Goal: Information Seeking & Learning: Learn about a topic

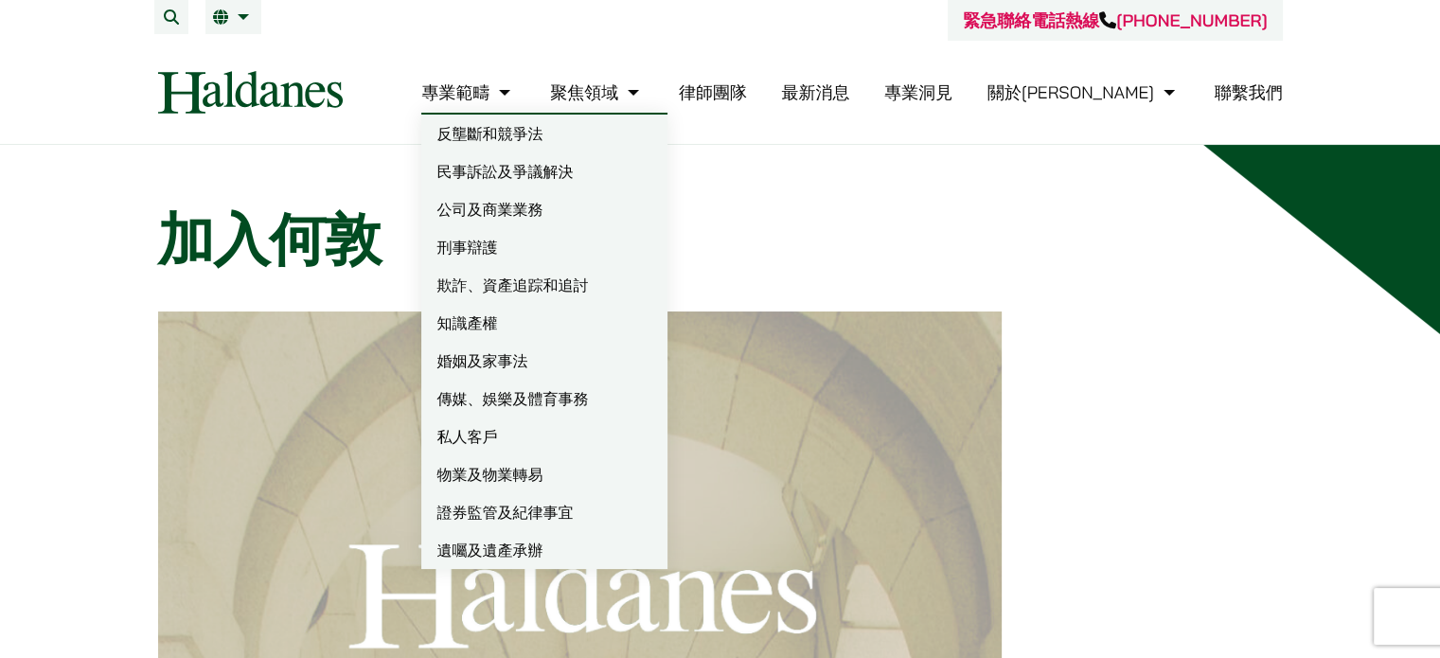
click at [614, 276] on link "欺詐、資產追踪和追討" at bounding box center [544, 285] width 246 height 38
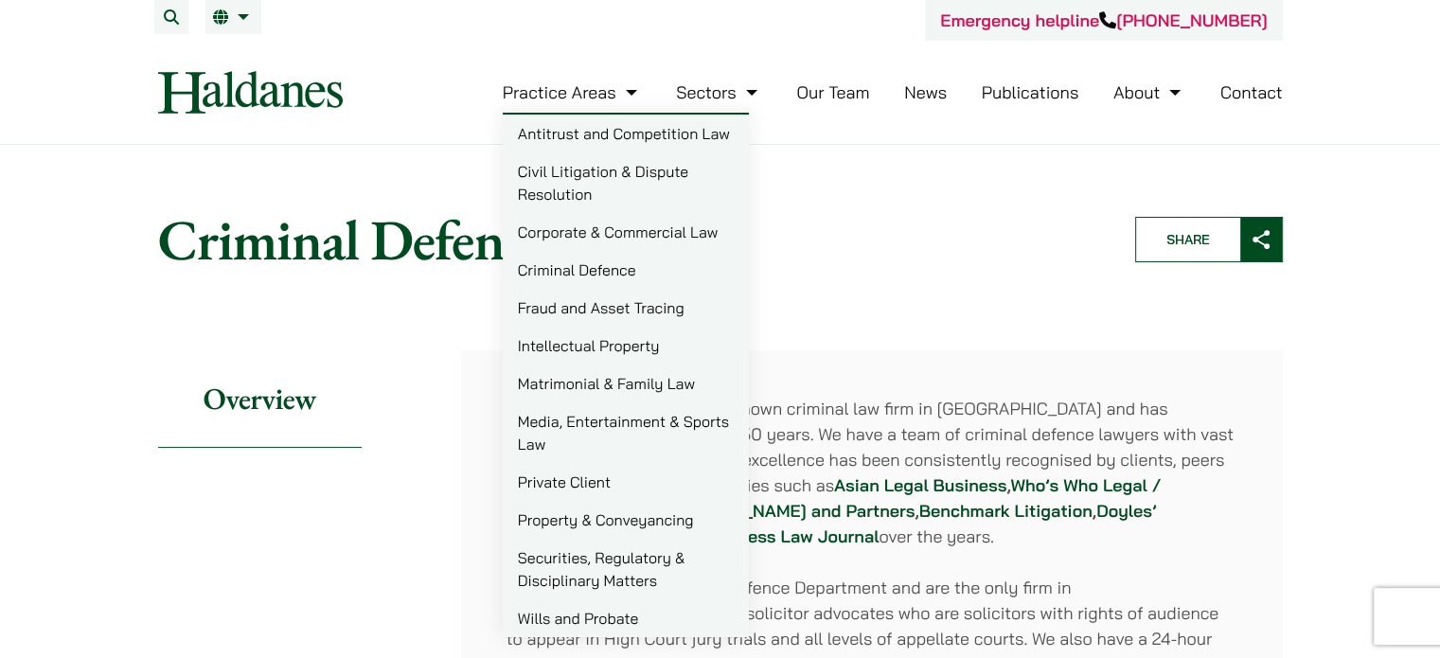
click at [612, 306] on link "Fraud and Asset Tracing" at bounding box center [626, 308] width 246 height 38
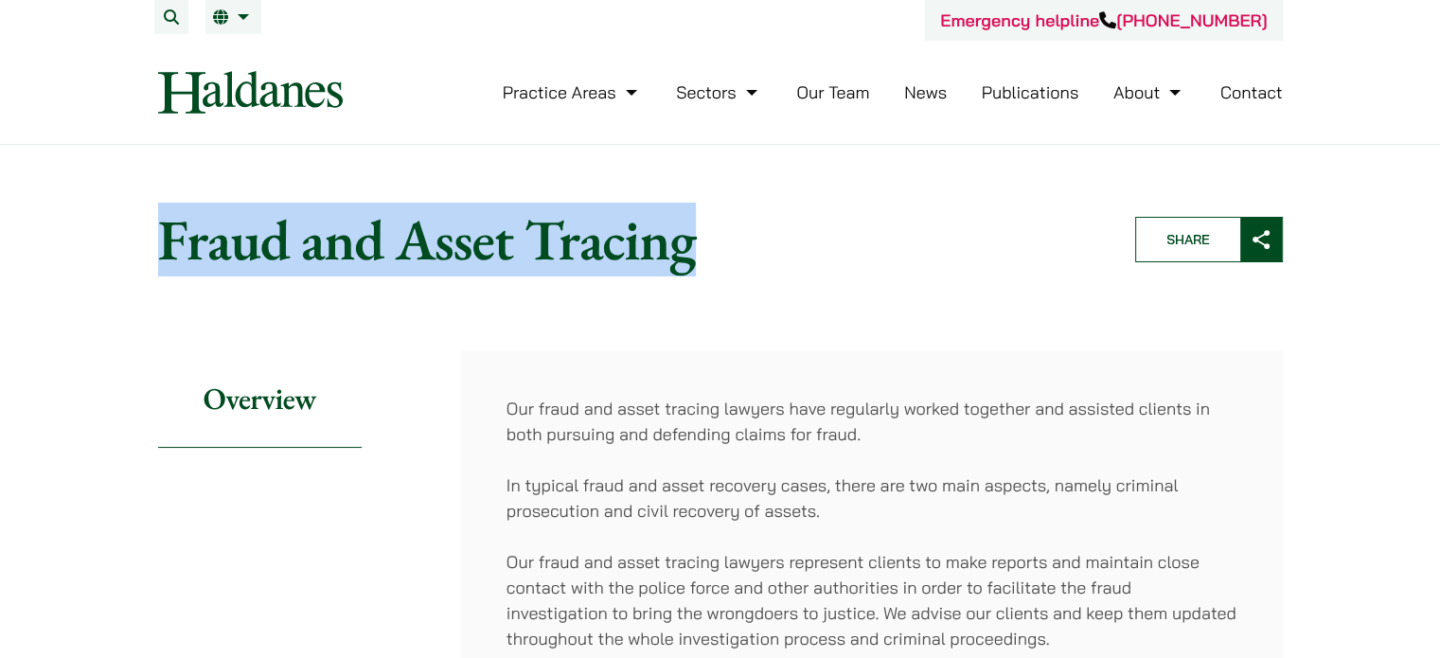
drag, startPoint x: 708, startPoint y: 250, endPoint x: 154, endPoint y: 253, distance: 553.9
click at [154, 253] on header "Home » Practice Areas » Fraud and Asset Tracing Fraud and Asset Tracing Share" at bounding box center [720, 239] width 1157 height 100
copy h1 "Fraud and Asset Tracing"
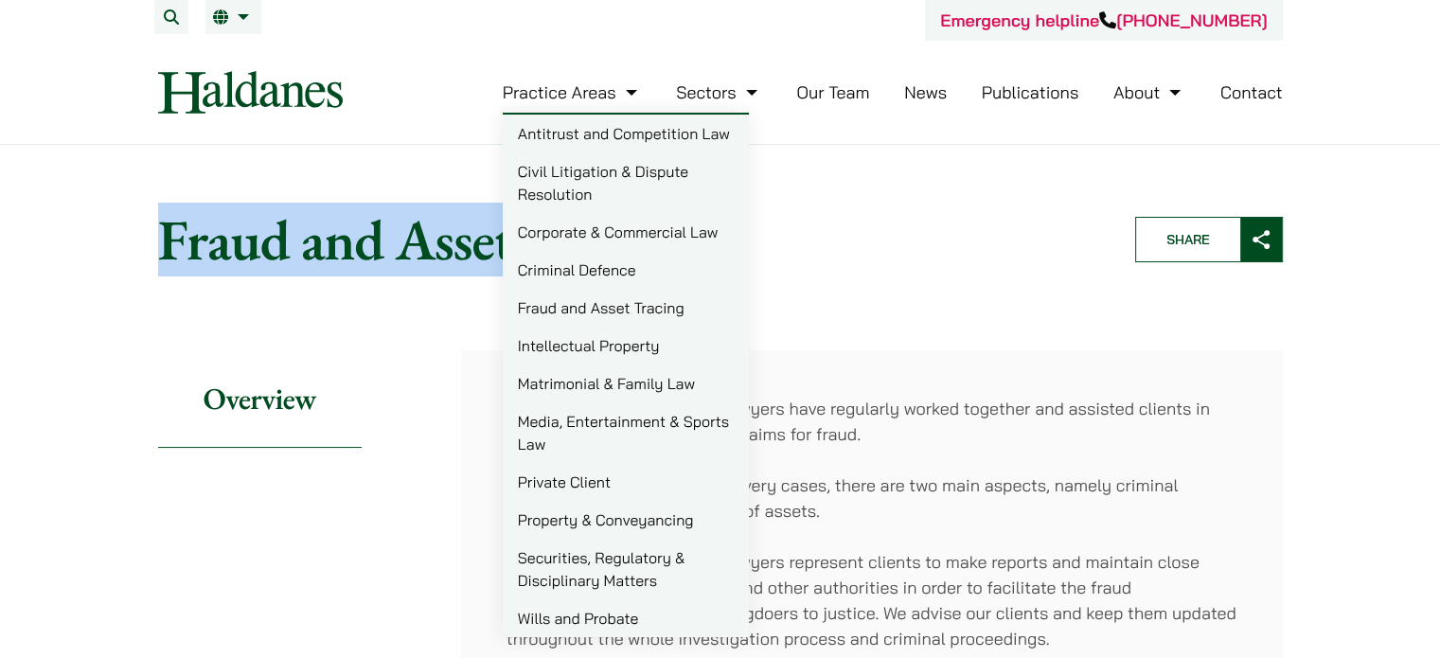
click at [590, 347] on link "Intellectual Property" at bounding box center [626, 346] width 246 height 38
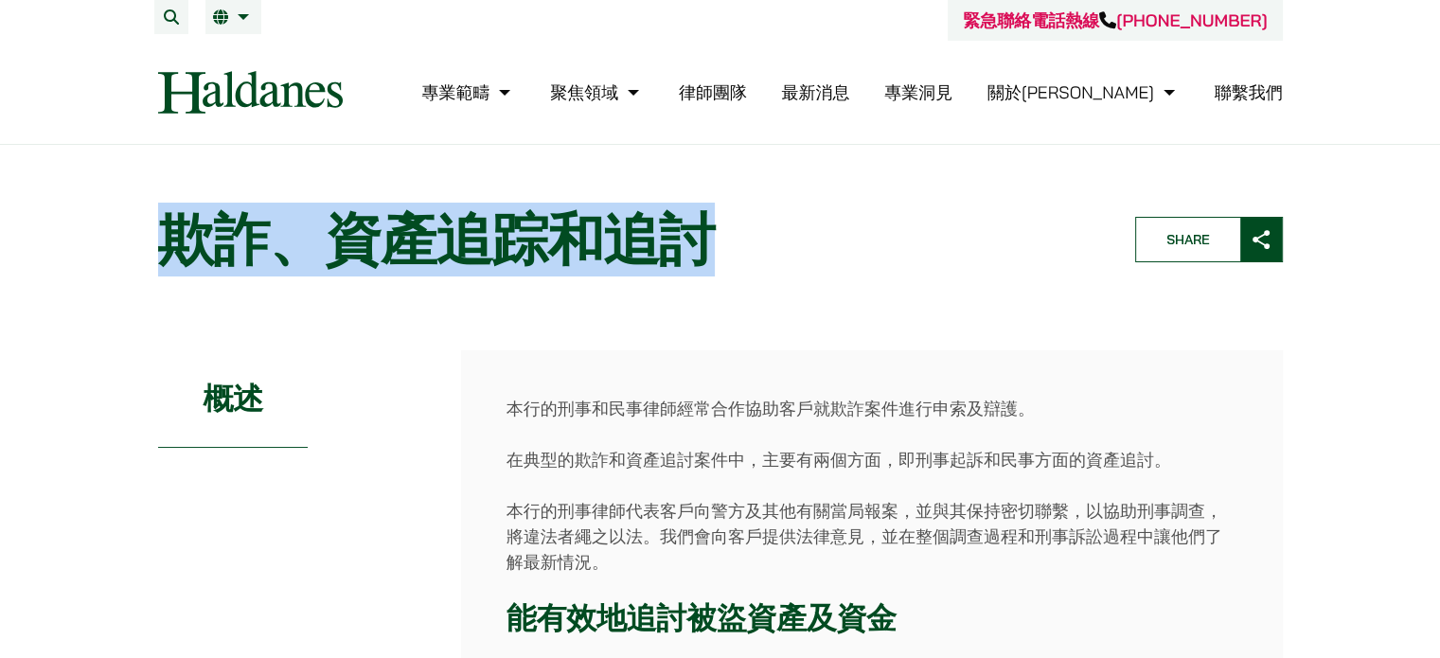
drag, startPoint x: 732, startPoint y: 235, endPoint x: 163, endPoint y: 231, distance: 569.1
click at [163, 231] on h1 "欺詐、資產追踪和追討" at bounding box center [630, 239] width 945 height 68
copy h1 "欺詐、資產追踪和追討"
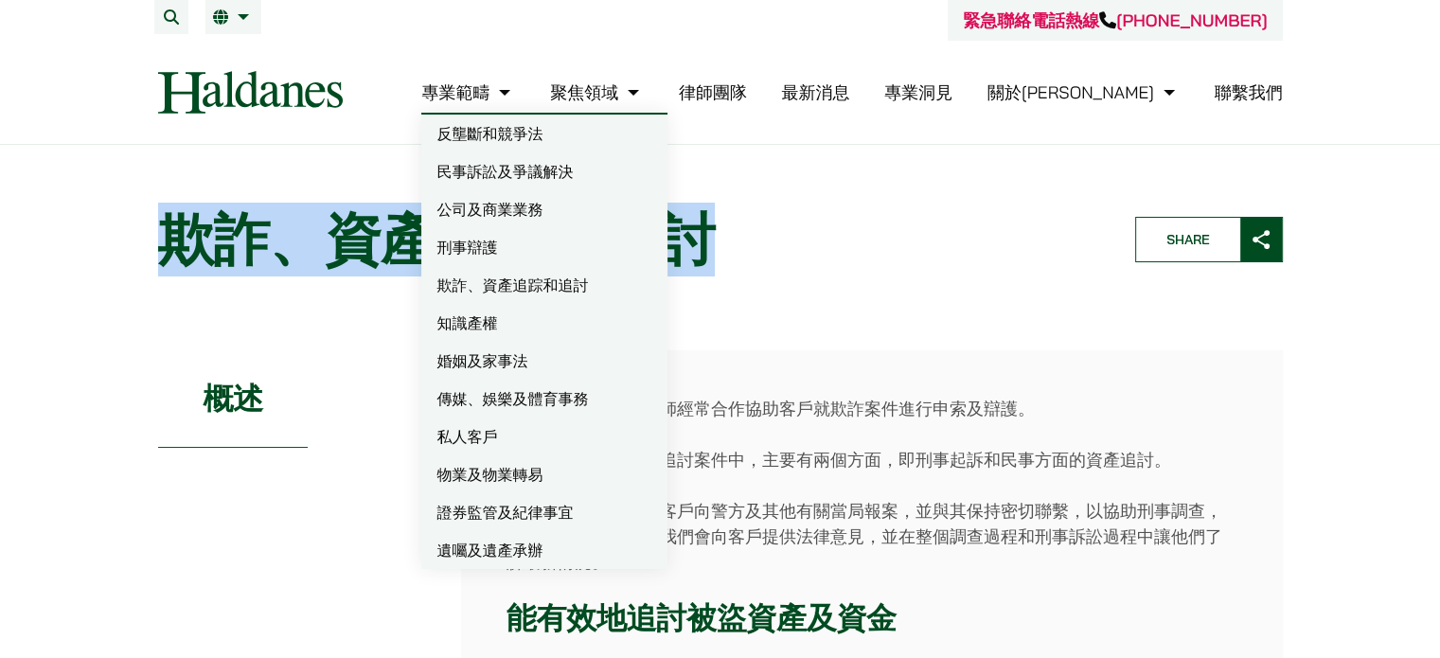
click at [579, 320] on link "知識產權" at bounding box center [544, 323] width 246 height 38
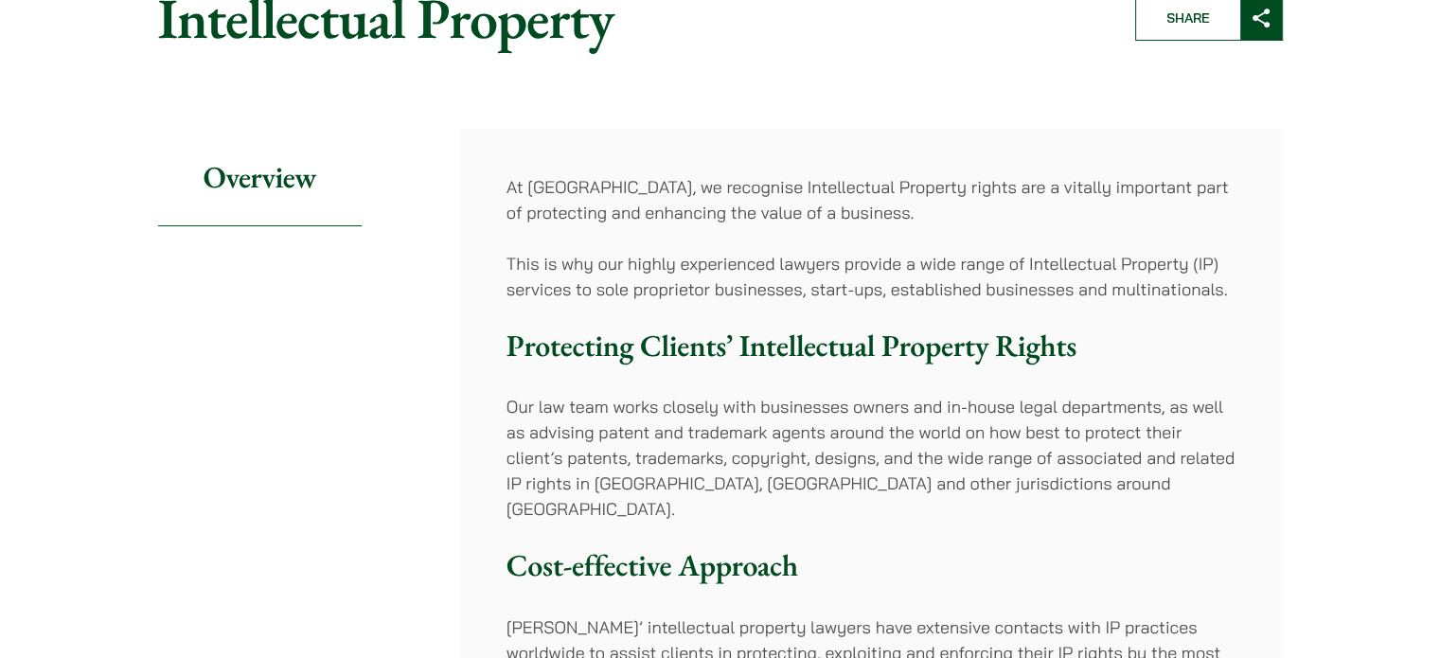
scroll to position [189, 0]
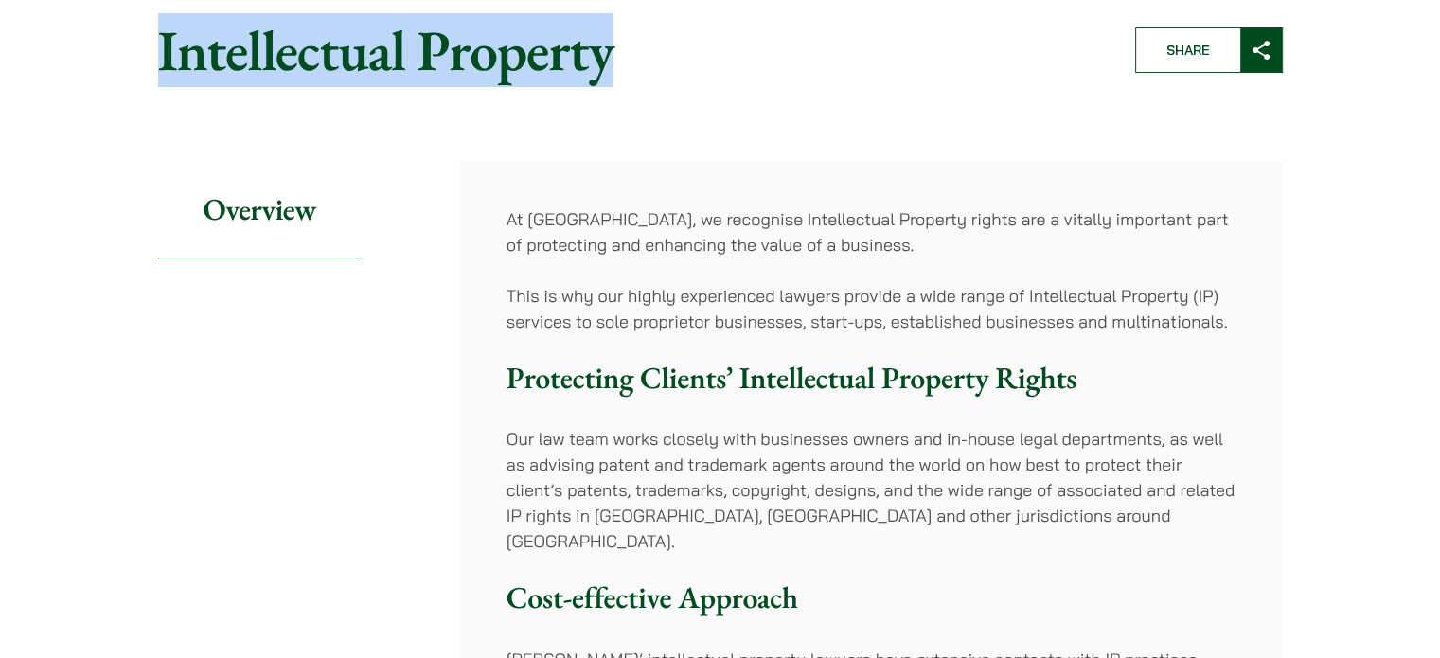
drag, startPoint x: 607, startPoint y: 52, endPoint x: 136, endPoint y: 41, distance: 470.7
copy h1 "Intellectual Property"
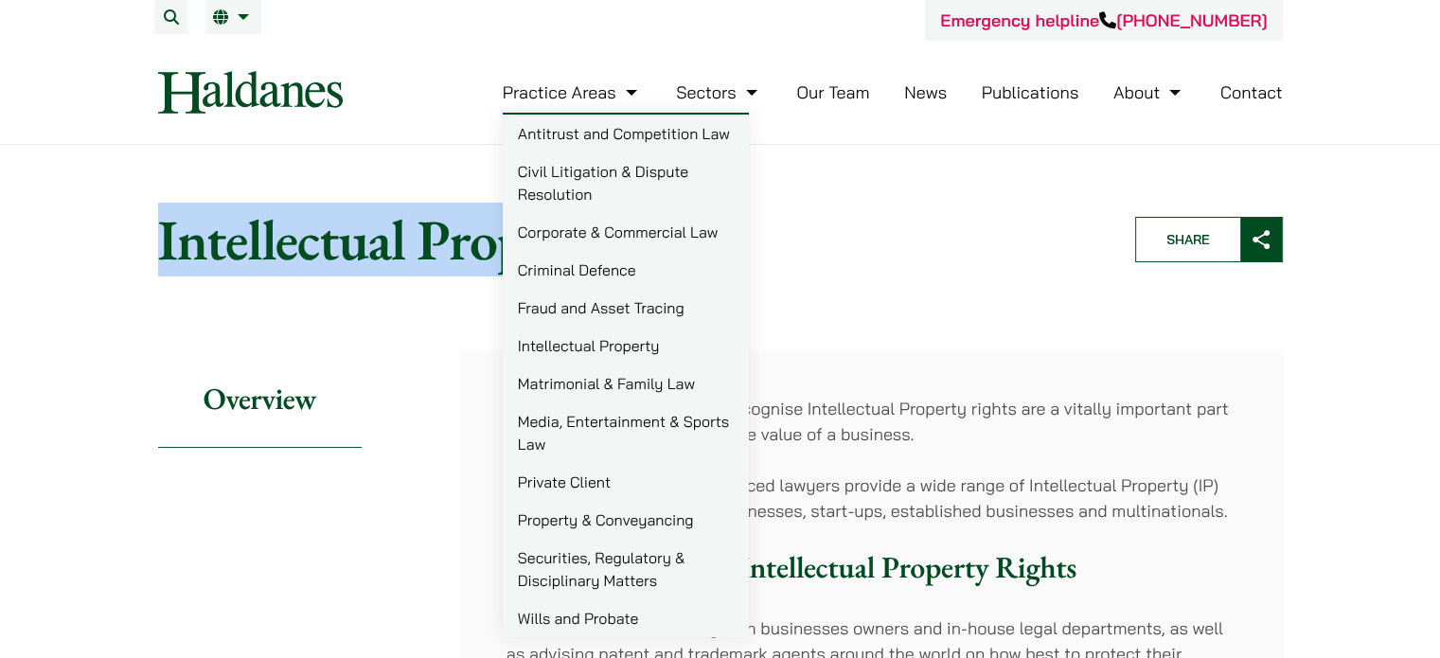
scroll to position [95, 0]
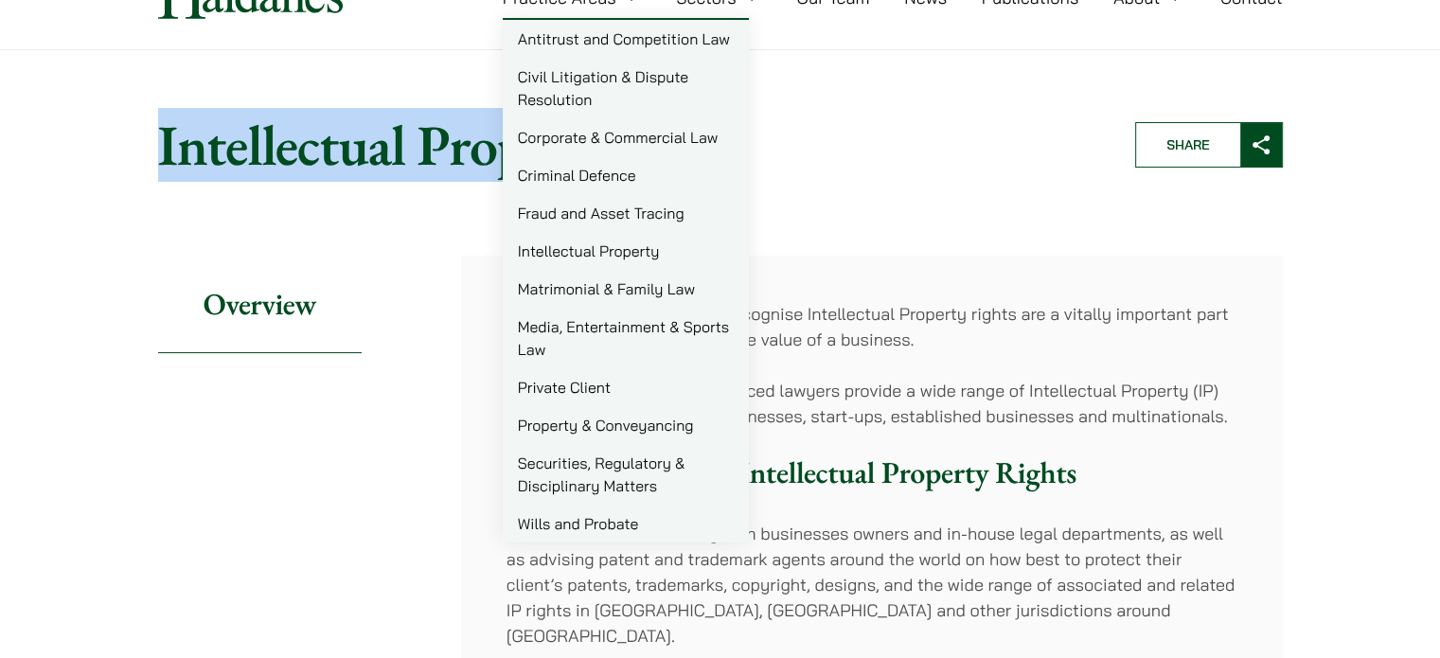
click at [646, 294] on link "Matrimonial & Family Law" at bounding box center [626, 289] width 246 height 38
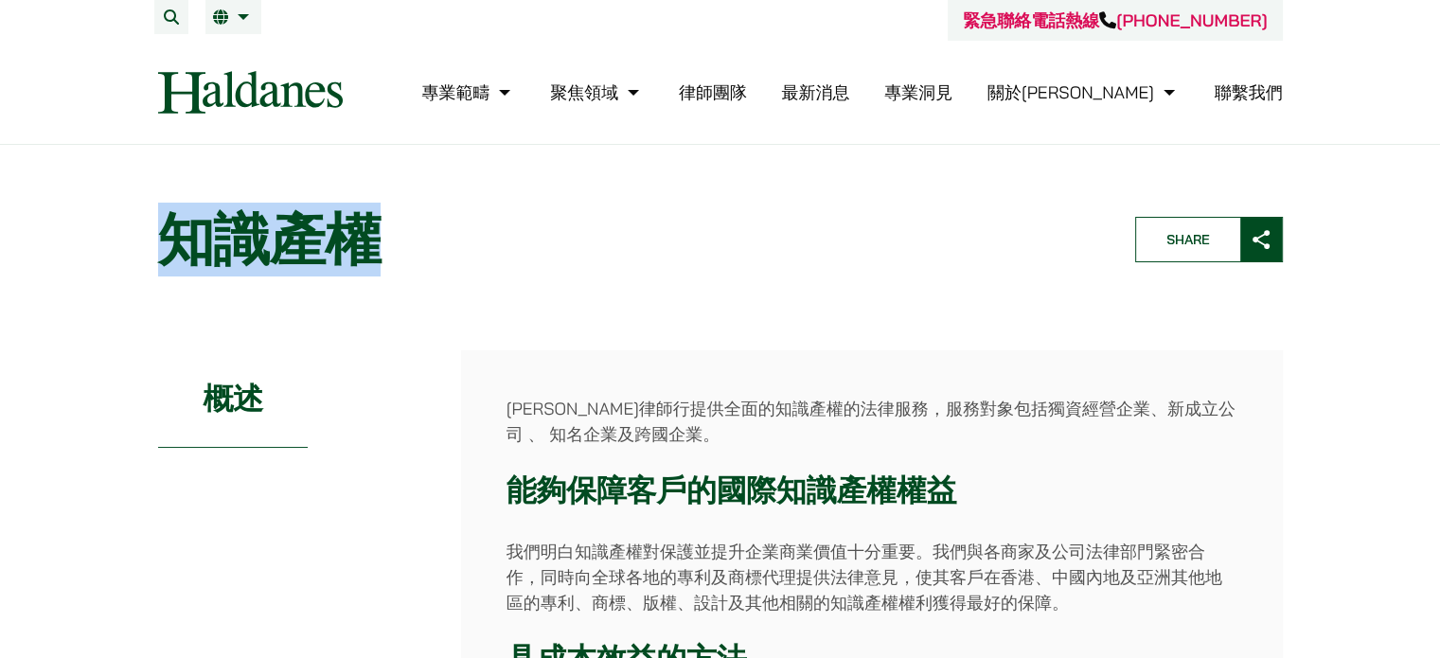
drag, startPoint x: 385, startPoint y: 242, endPoint x: 151, endPoint y: 240, distance: 233.9
click at [151, 240] on header "Home » Practice Areas » 知識產權 知識產權 Share" at bounding box center [720, 239] width 1157 height 100
copy h1 "知識產權"
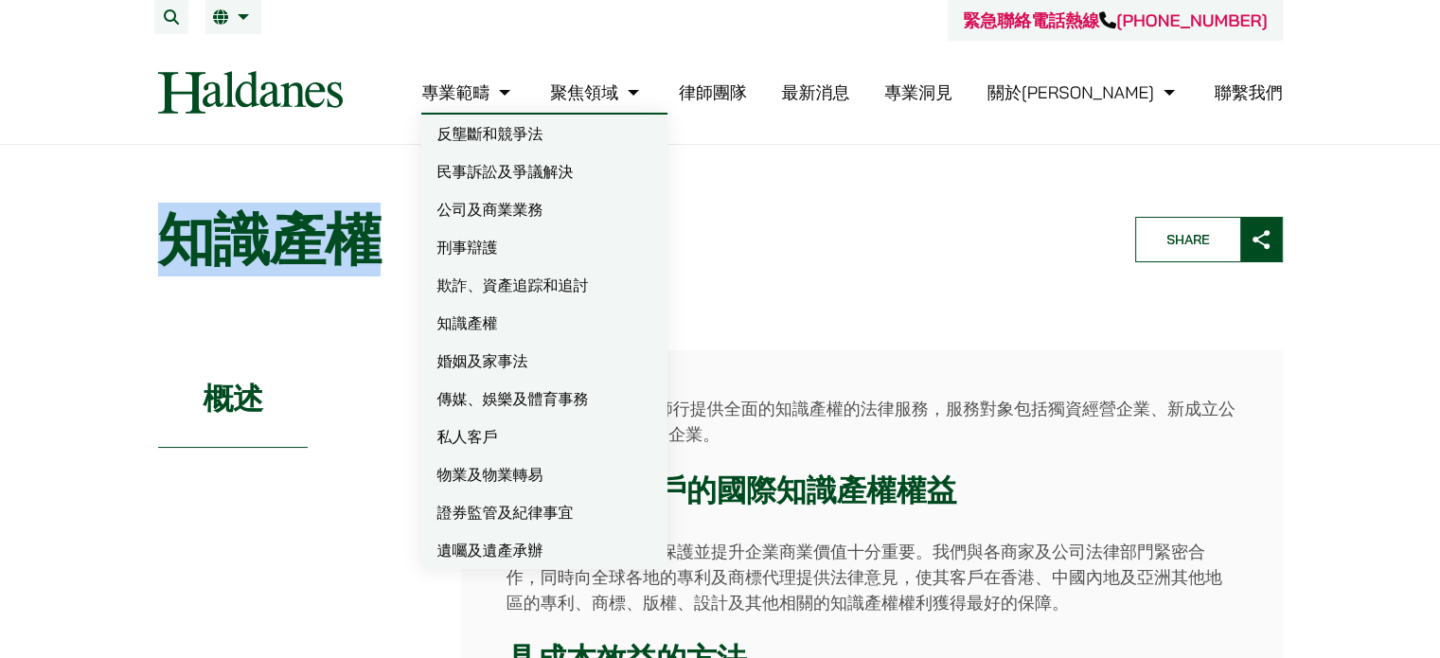
click at [598, 369] on link "婚姻及家事法" at bounding box center [544, 361] width 246 height 38
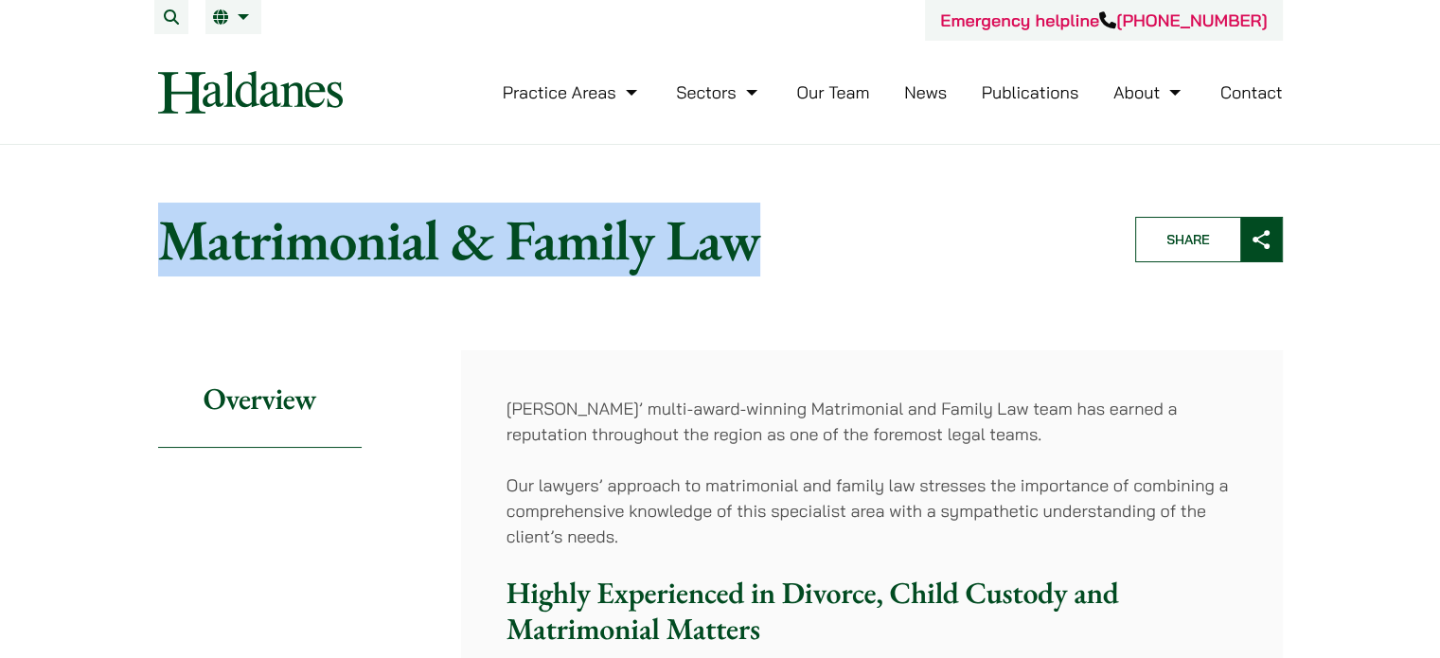
drag, startPoint x: 151, startPoint y: 232, endPoint x: 804, endPoint y: 230, distance: 652.4
click at [804, 230] on header "Home » Practice Areas » Matrimonial & Family Law Matrimonial & Family Law Share" at bounding box center [720, 239] width 1157 height 100
copy h1 "Matrimonial & Family Law"
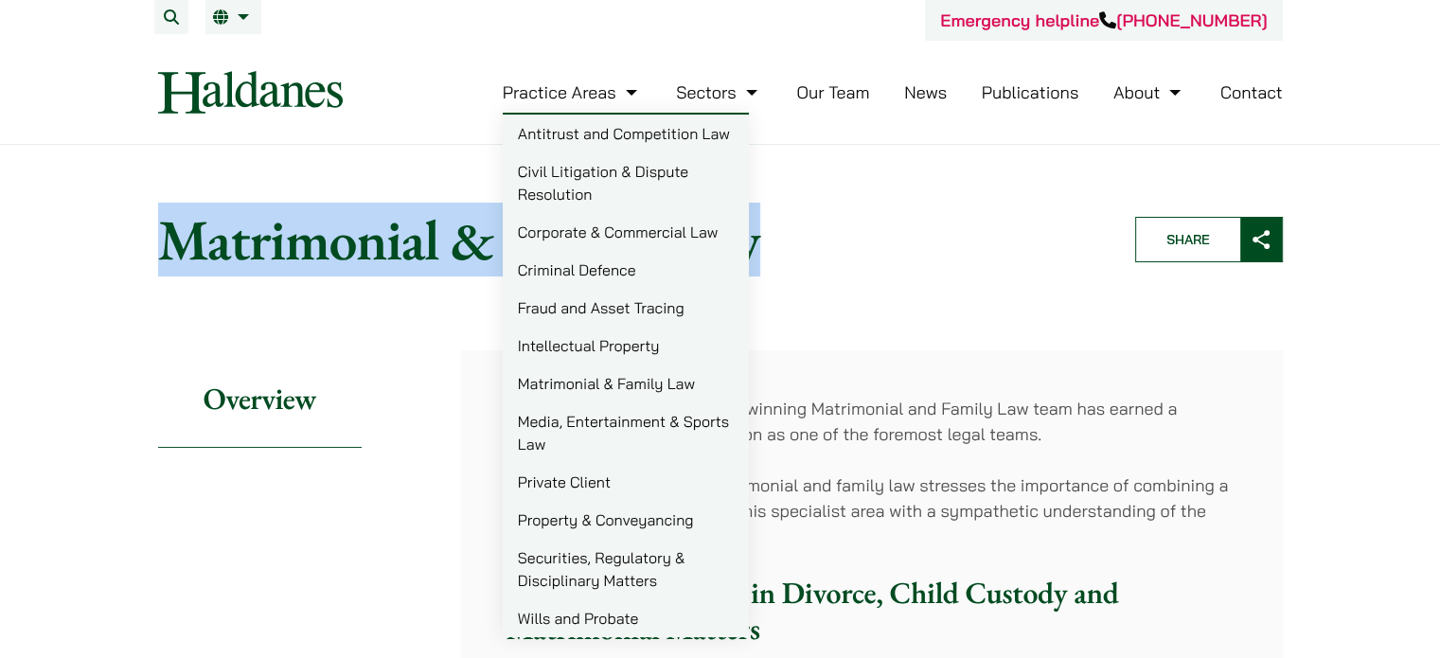
click at [594, 425] on link "Media, Entertainment & Sports Law" at bounding box center [626, 432] width 246 height 61
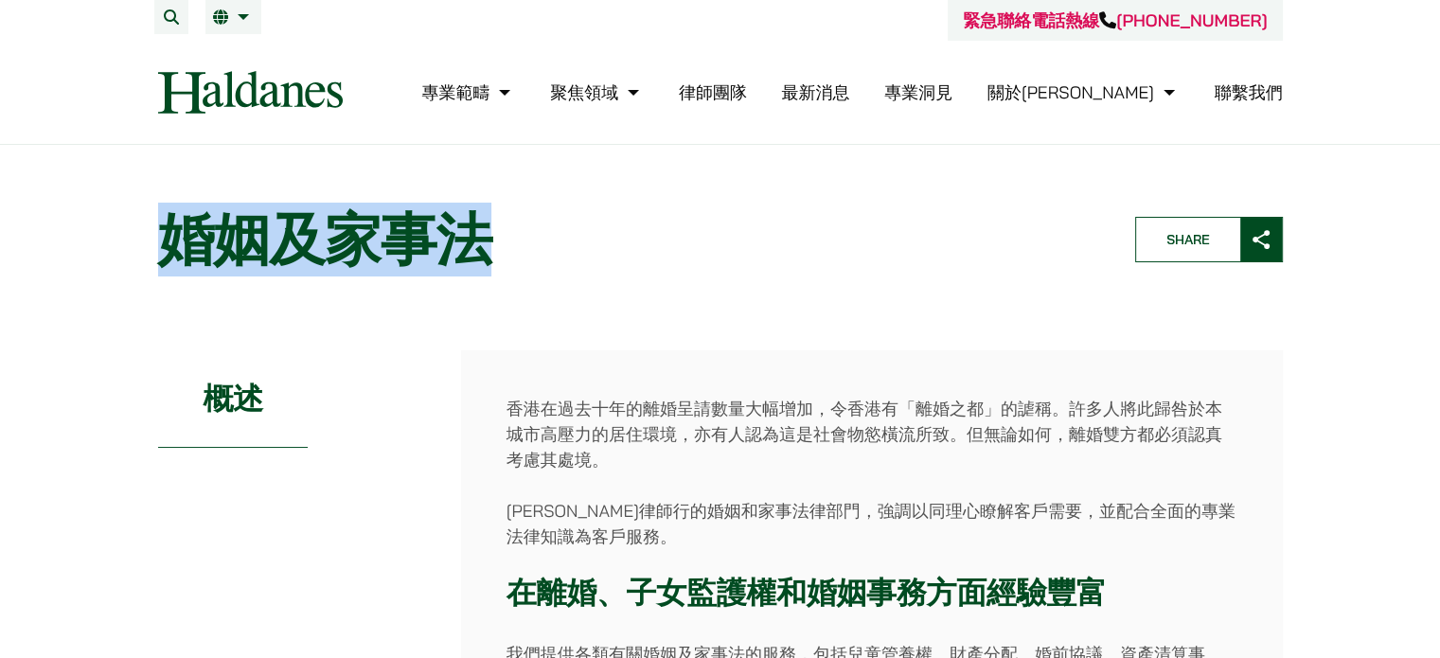
drag, startPoint x: 509, startPoint y: 218, endPoint x: 160, endPoint y: 212, distance: 349.4
click at [160, 212] on h1 "婚姻及家事法" at bounding box center [630, 239] width 945 height 68
copy h1 "婚姻及家事法"
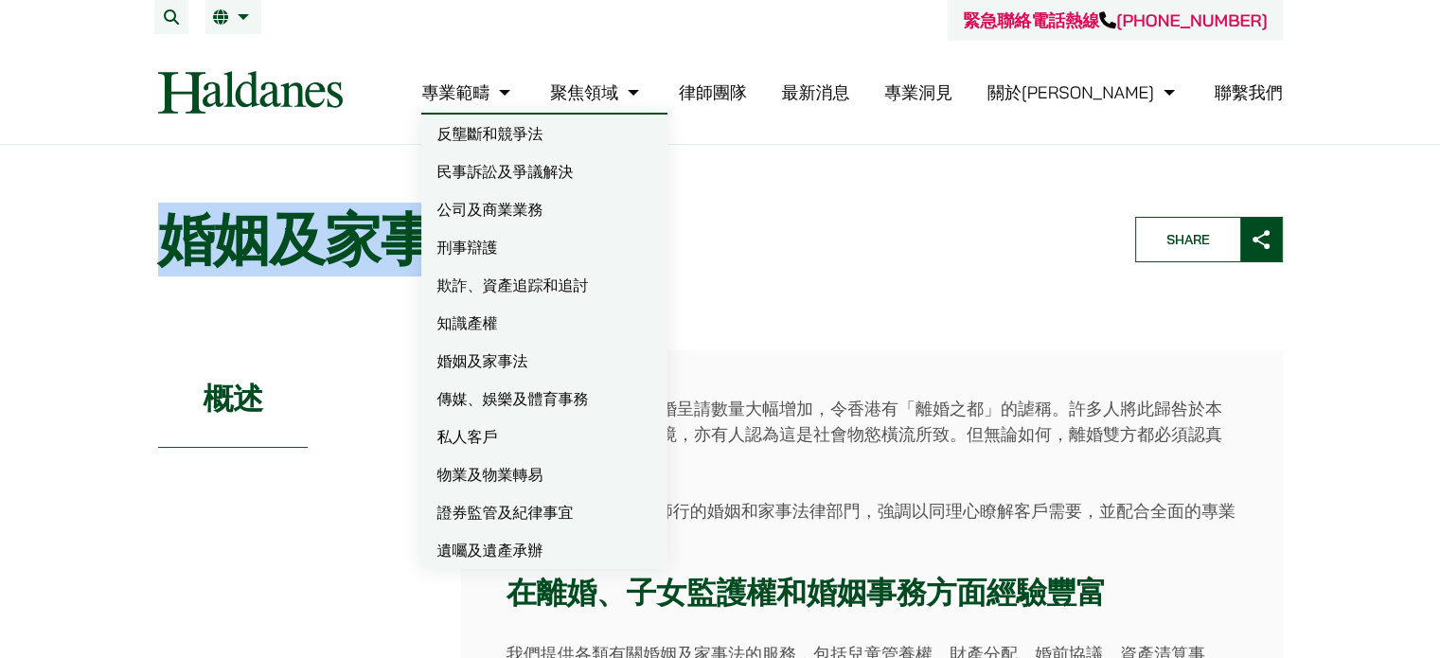
click at [612, 393] on link "傳媒、娛樂及體育事務" at bounding box center [544, 399] width 246 height 38
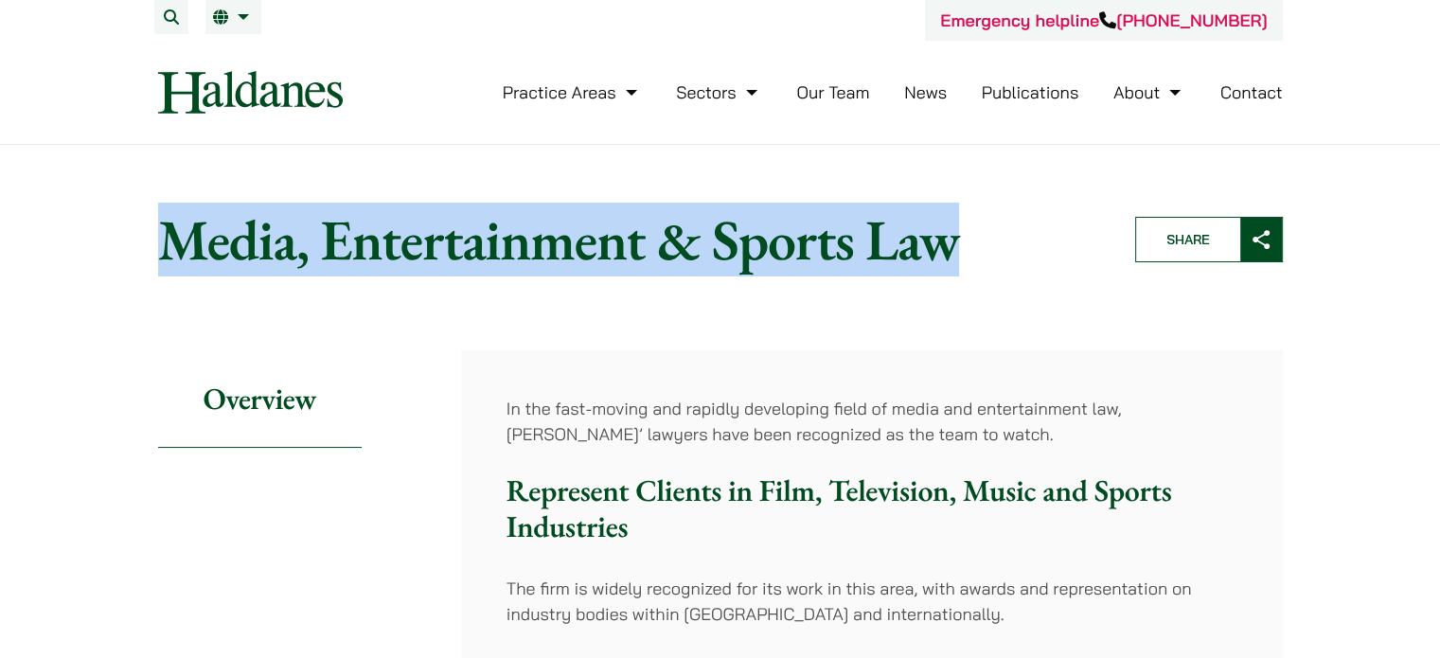
drag, startPoint x: 172, startPoint y: 249, endPoint x: 941, endPoint y: 251, distance: 768.9
click at [941, 251] on h1 "Media, Entertainment & Sports Law" at bounding box center [630, 239] width 945 height 68
copy h1 "Media, Entertainment & Sports Law"
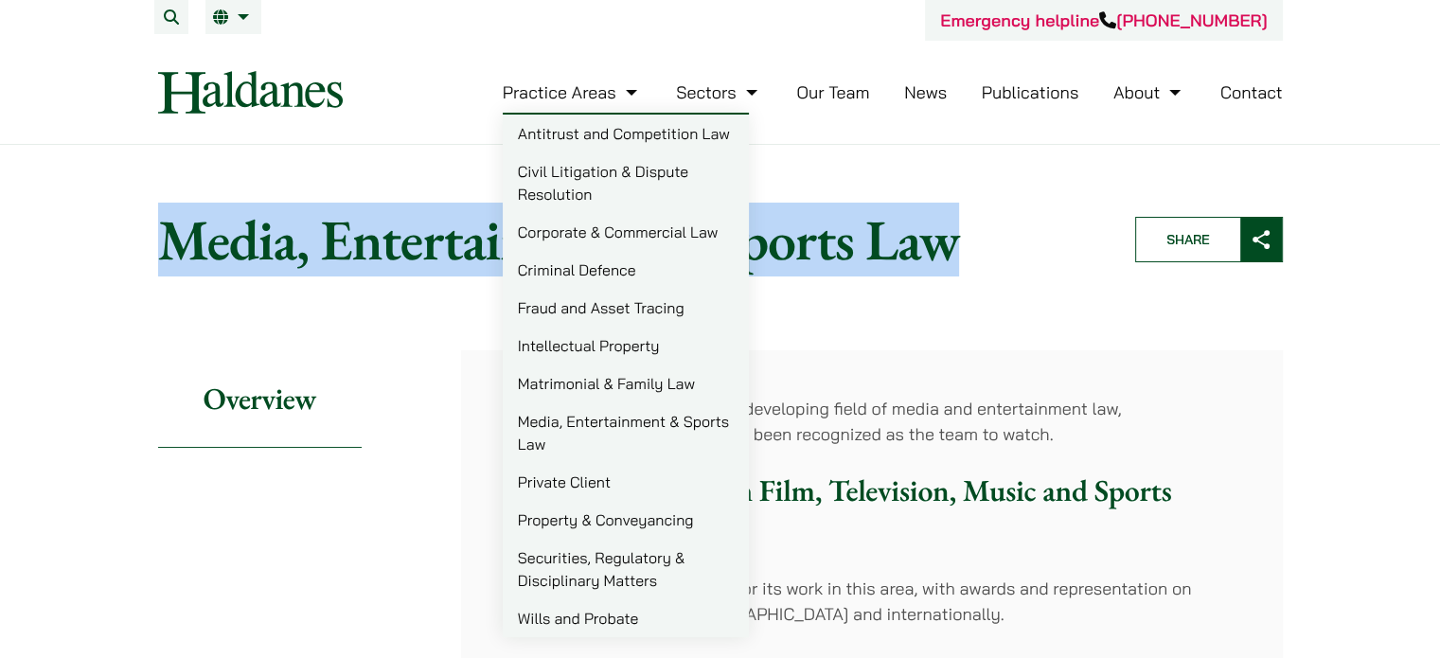
click at [586, 481] on link "Private Client" at bounding box center [626, 482] width 246 height 38
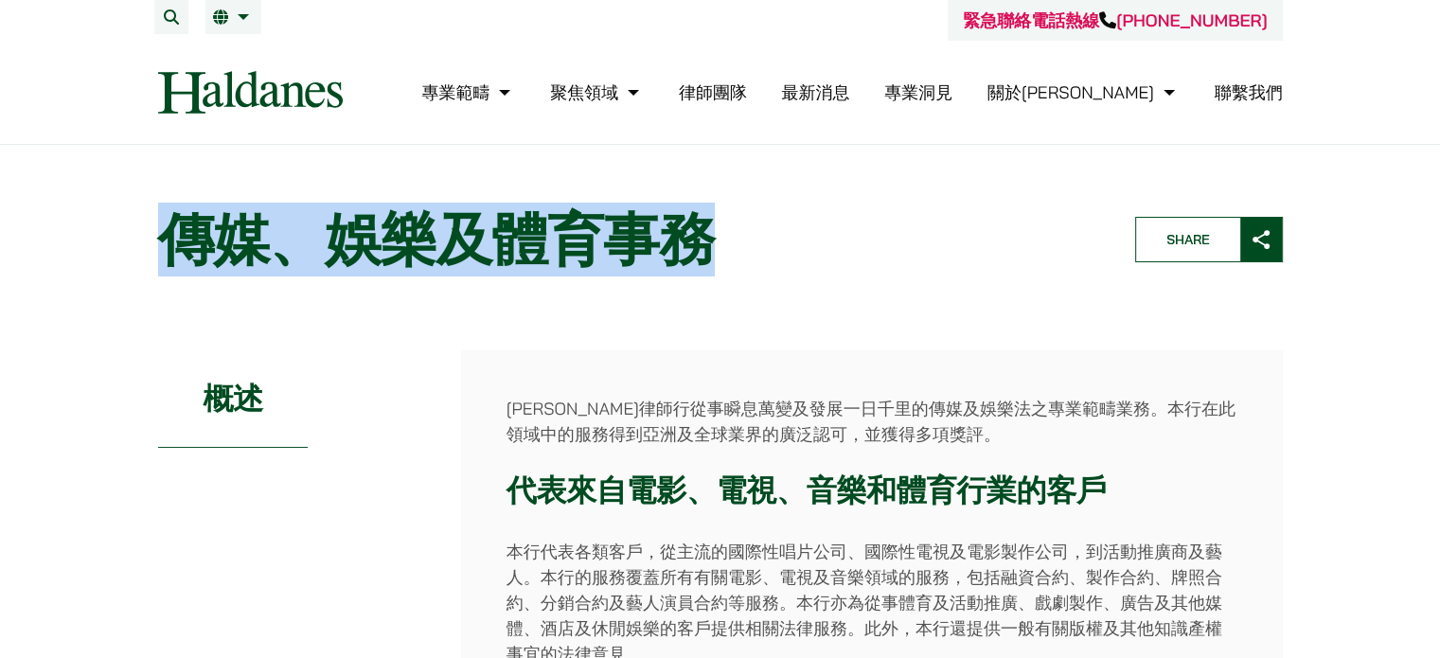
drag, startPoint x: 163, startPoint y: 233, endPoint x: 715, endPoint y: 254, distance: 552.4
click at [715, 254] on h1 "傳媒、娛樂及體育事務" at bounding box center [630, 239] width 945 height 68
copy h1 "傳媒、娛樂及體育事務"
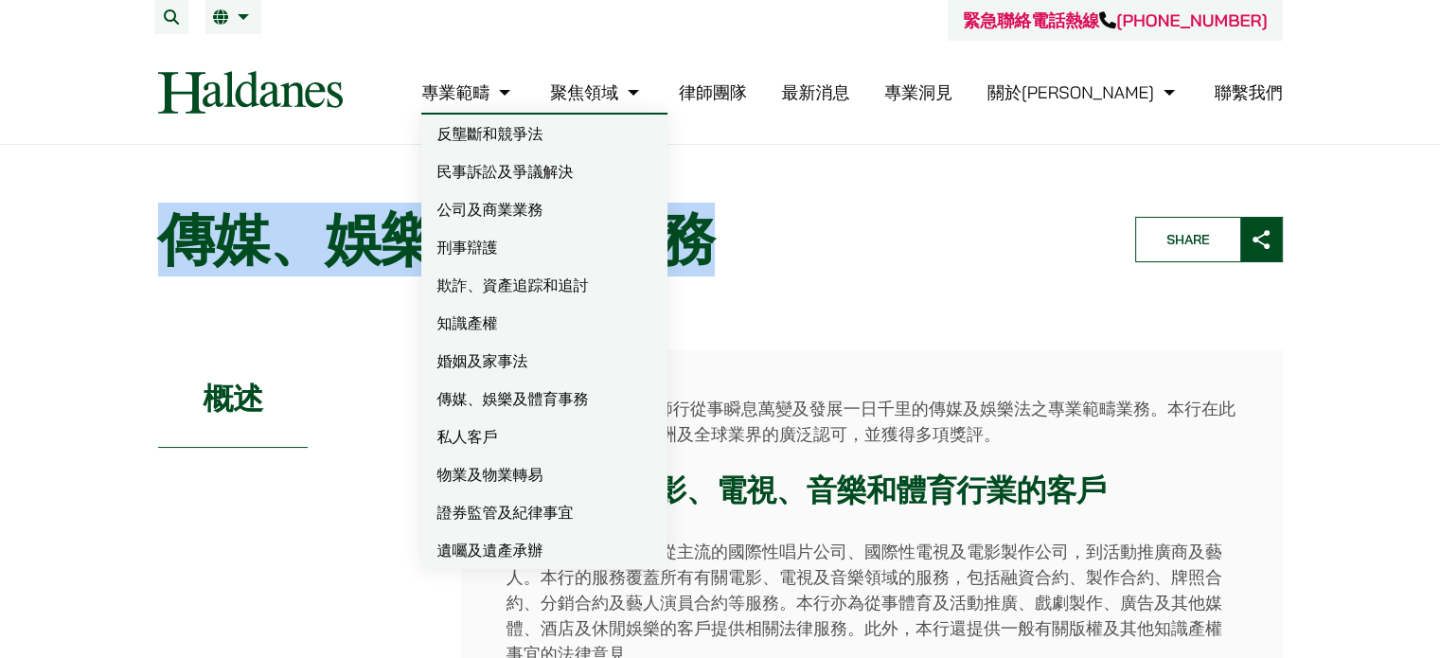
click at [579, 435] on link "私人客戶" at bounding box center [544, 437] width 246 height 38
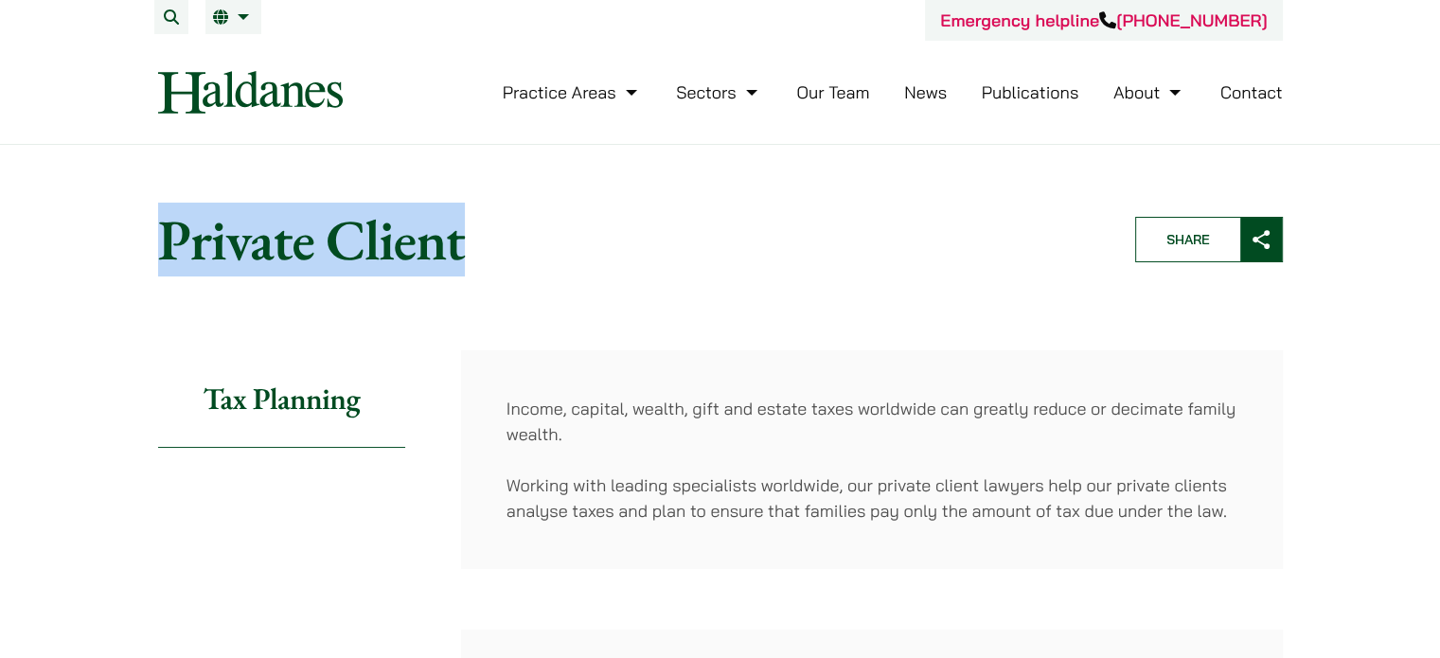
drag, startPoint x: 479, startPoint y: 243, endPoint x: 157, endPoint y: 236, distance: 322.0
click at [158, 236] on h1 "Private Client" at bounding box center [630, 239] width 945 height 68
copy h1 "Private Client"
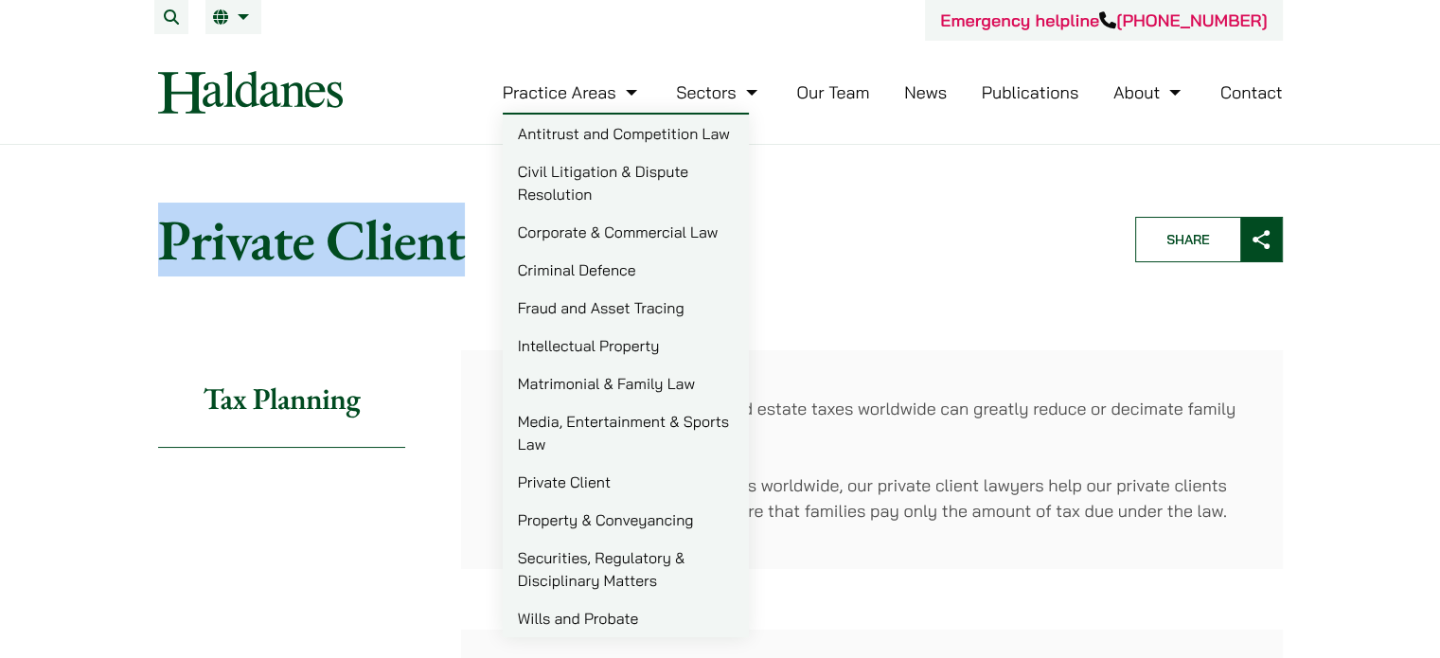
click at [597, 526] on link "Property & Conveyancing" at bounding box center [626, 520] width 246 height 38
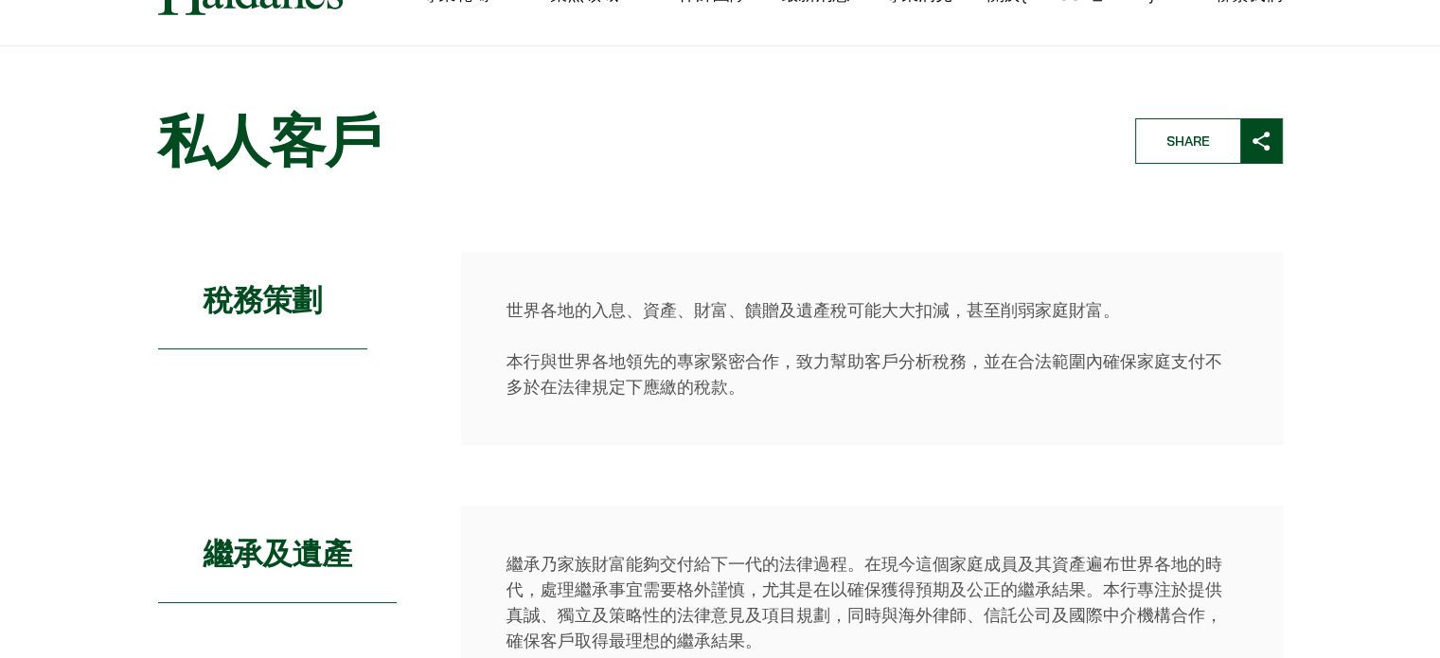
scroll to position [189, 0]
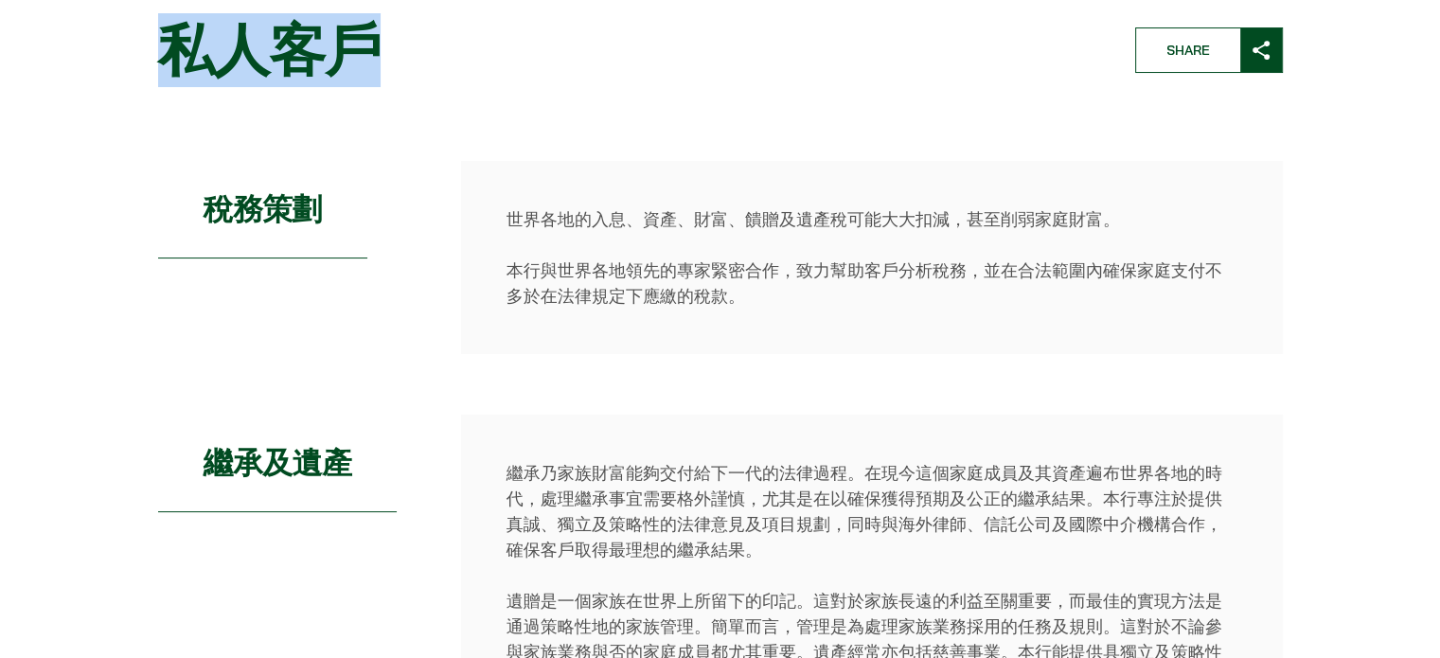
drag, startPoint x: 386, startPoint y: 52, endPoint x: 167, endPoint y: 45, distance: 219.8
click at [167, 45] on h1 "私人客戶" at bounding box center [630, 50] width 945 height 68
copy h1 "私人客戶"
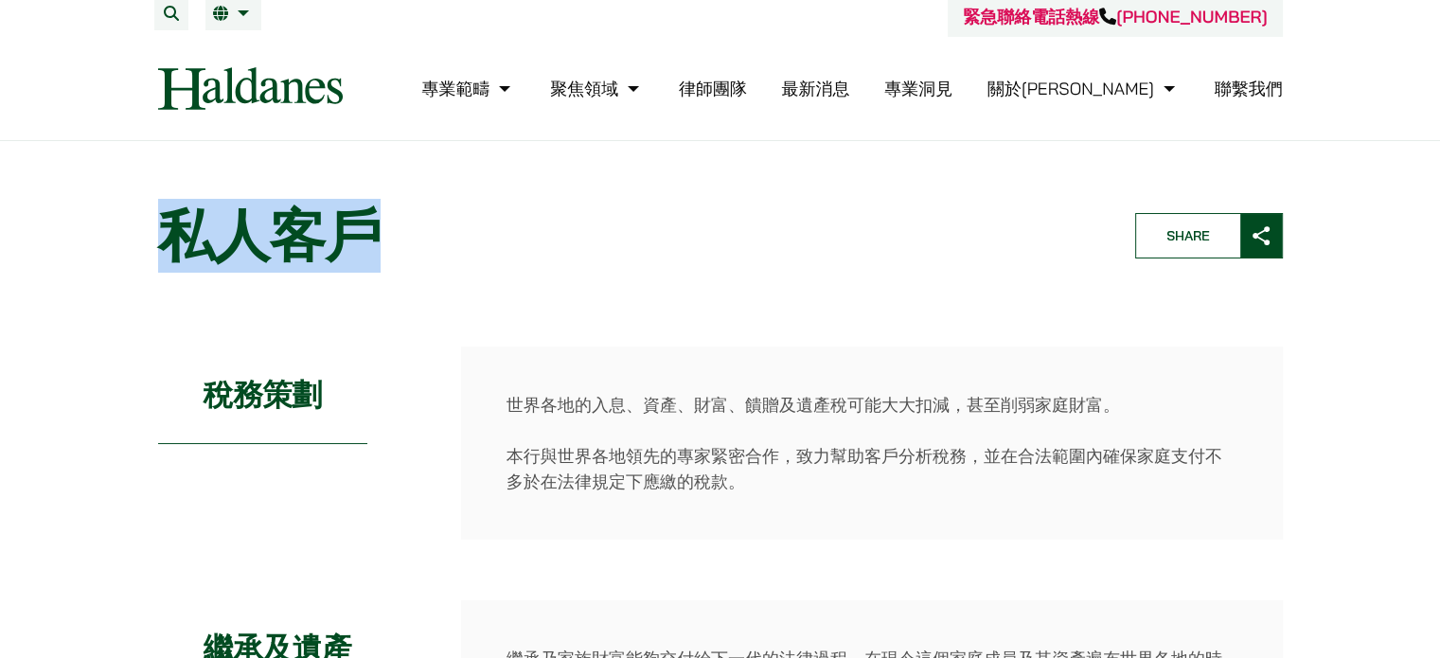
scroll to position [0, 0]
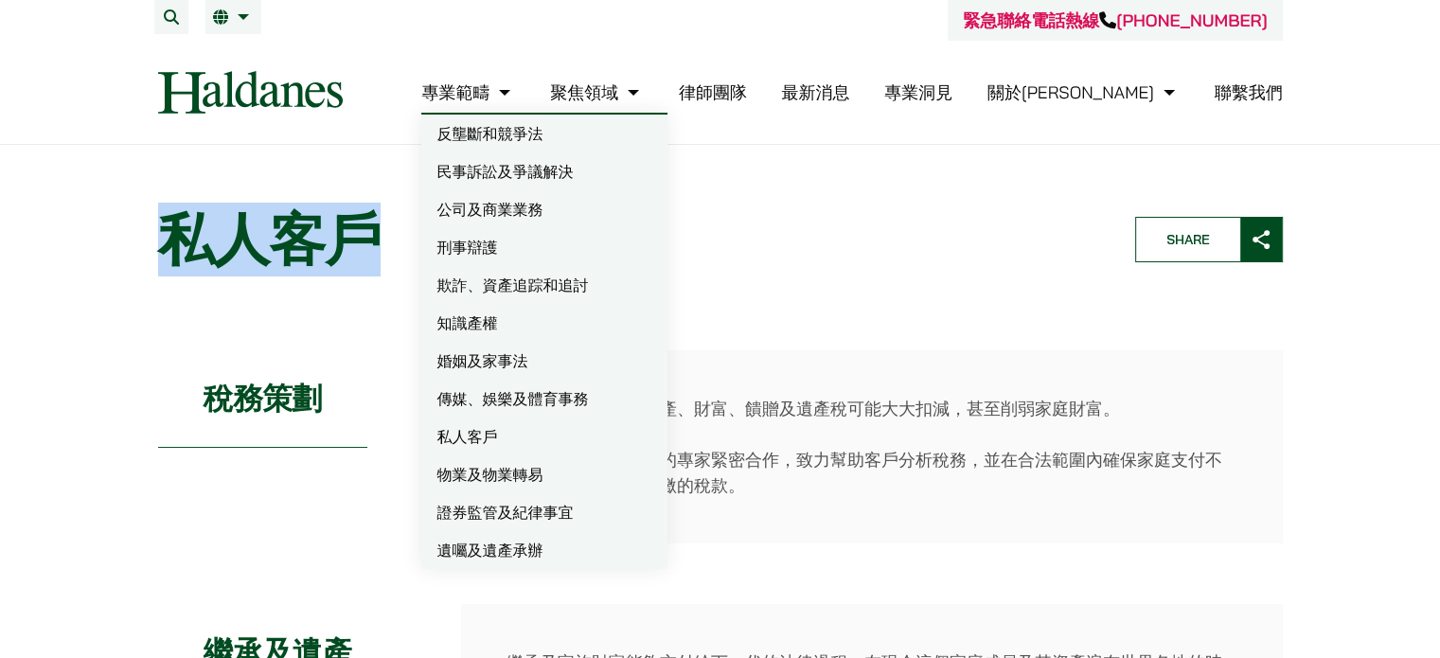
click at [620, 472] on link "物業及物業轉易" at bounding box center [544, 474] width 246 height 38
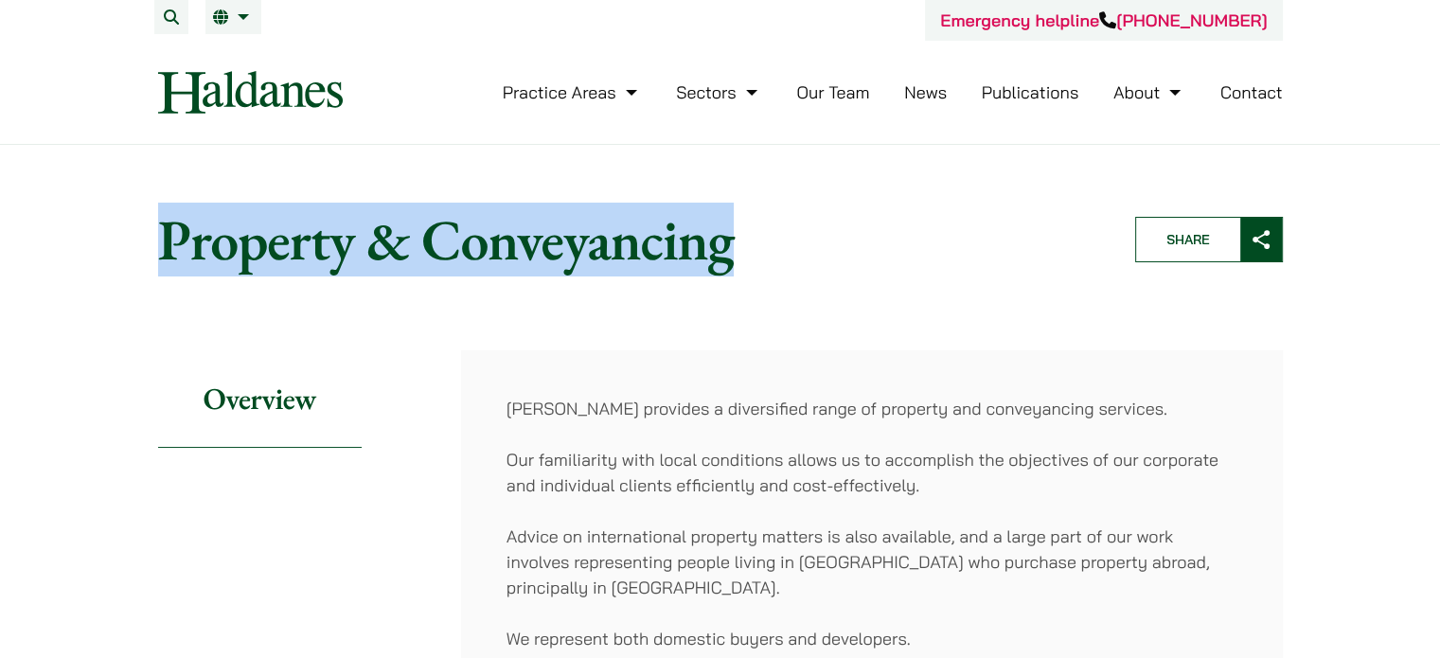
drag, startPoint x: 746, startPoint y: 249, endPoint x: 116, endPoint y: 212, distance: 631.7
copy h1 "Property & Conveyancing"
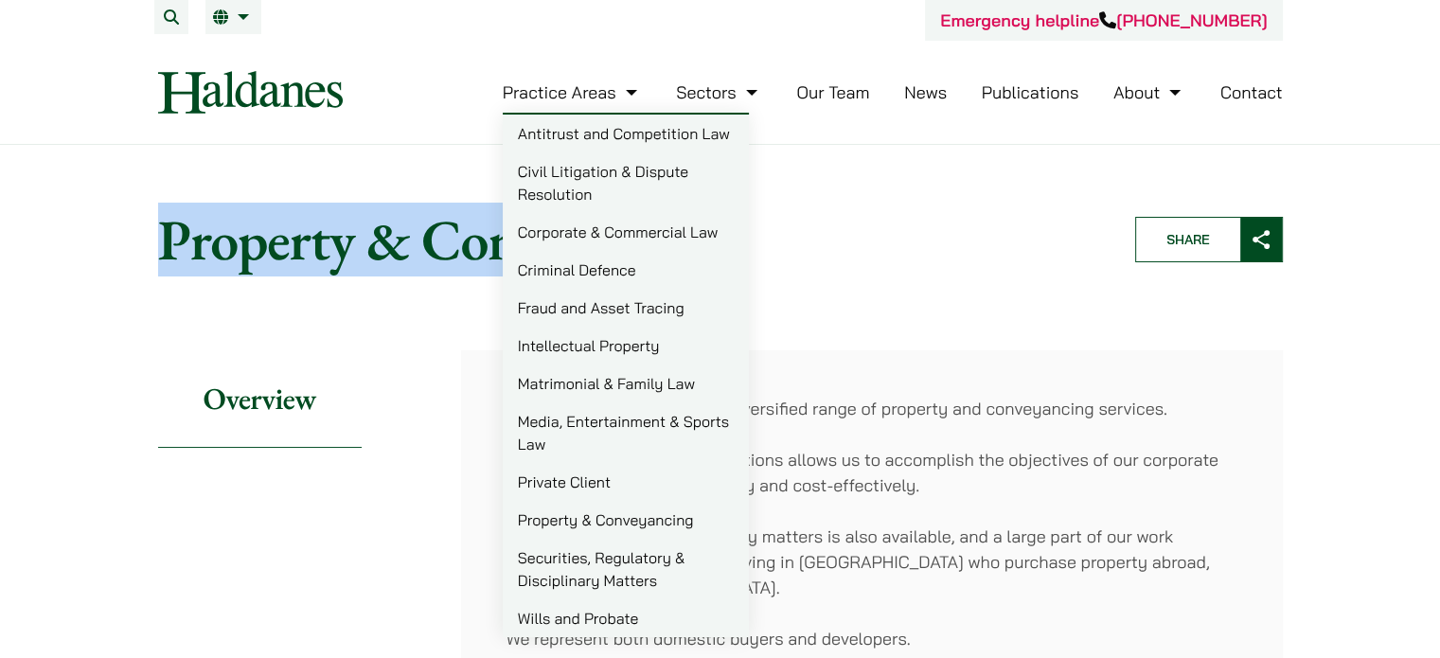
click at [592, 570] on link "Securities, Regulatory & Disciplinary Matters" at bounding box center [626, 569] width 246 height 61
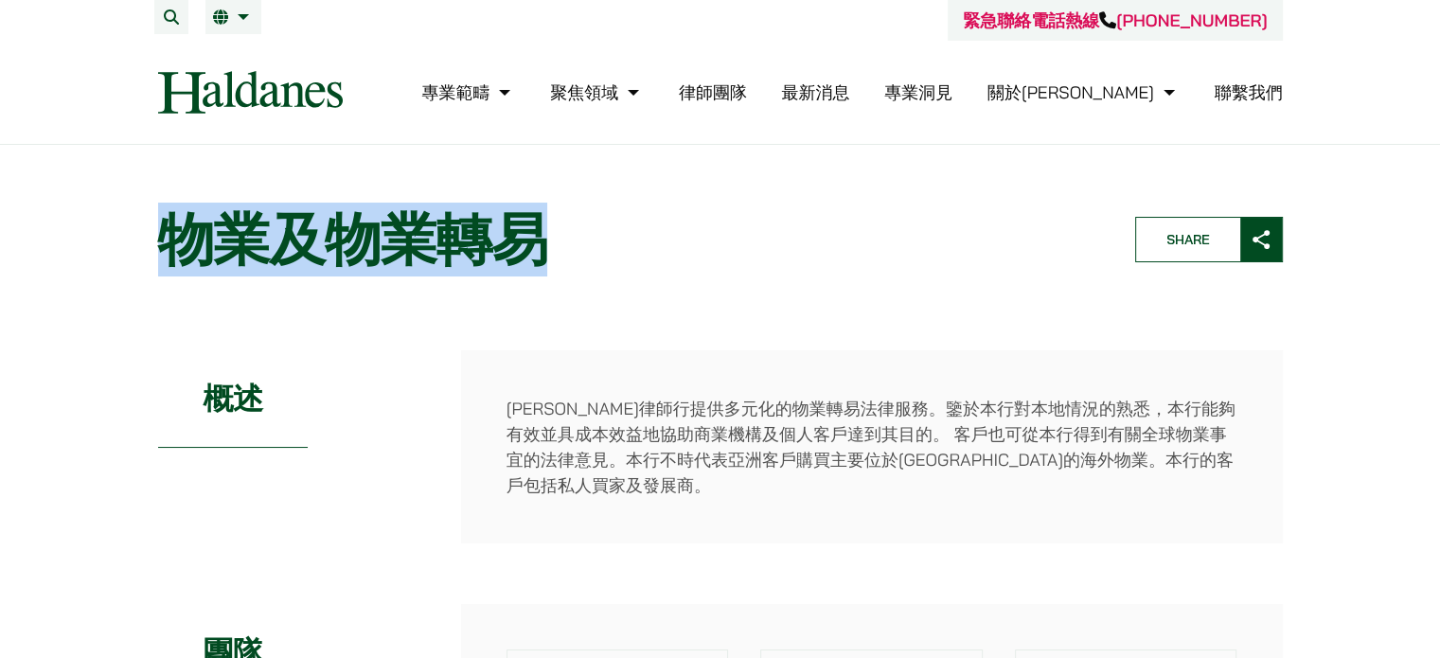
drag, startPoint x: 160, startPoint y: 241, endPoint x: 544, endPoint y: 236, distance: 383.5
click at [544, 236] on h1 "物業及物業轉易" at bounding box center [630, 239] width 945 height 68
copy h1 "物業及物業轉易"
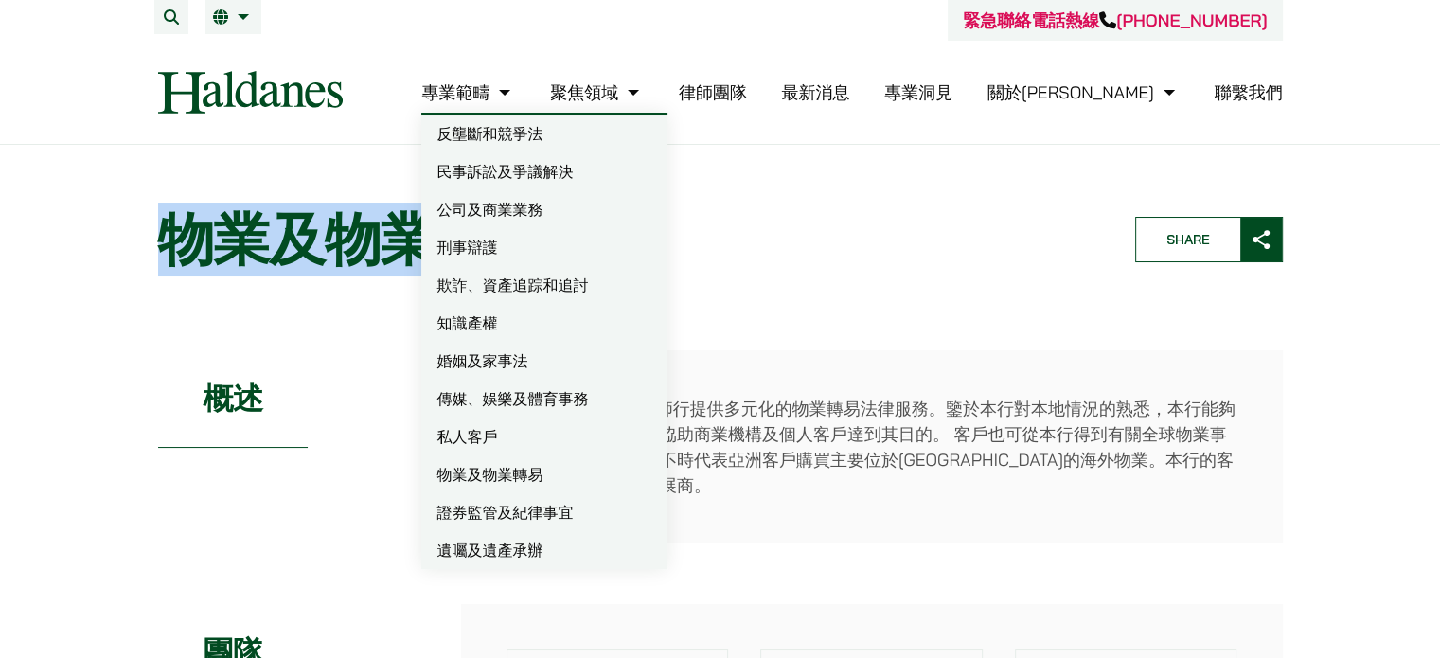
click at [594, 510] on link "證券監管及紀律事宜" at bounding box center [544, 512] width 246 height 38
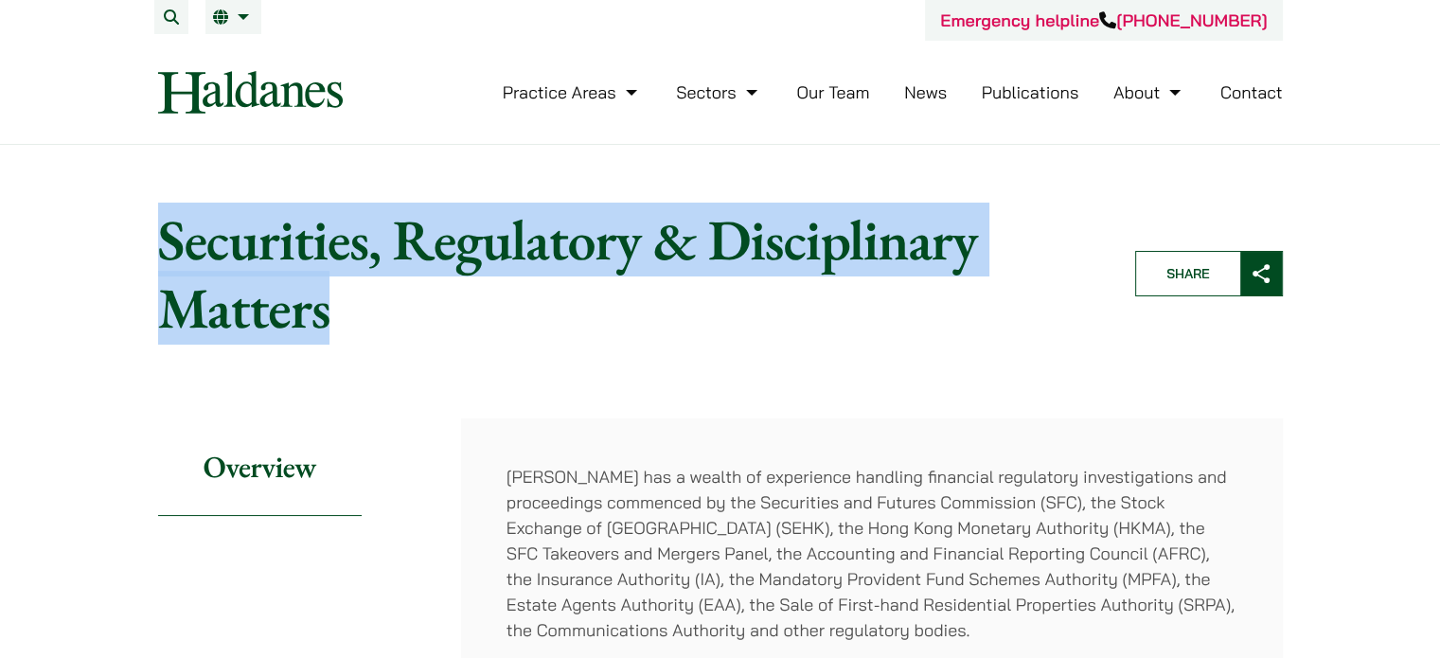
drag, startPoint x: 165, startPoint y: 237, endPoint x: 342, endPoint y: 326, distance: 198.2
click at [342, 326] on h1 "Securities, Regulatory & Disciplinary Matters" at bounding box center [630, 273] width 945 height 136
copy h1 "Securities, Regulatory & Disciplinary Matters"
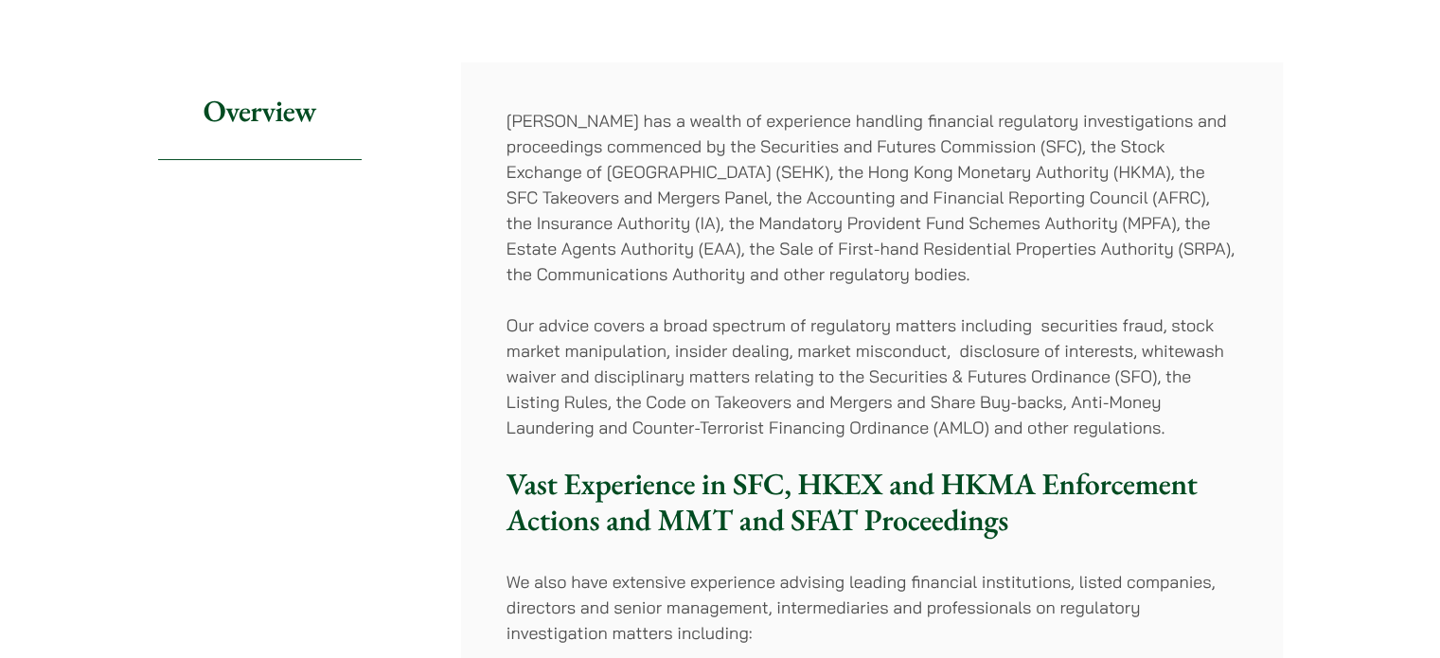
scroll to position [473, 0]
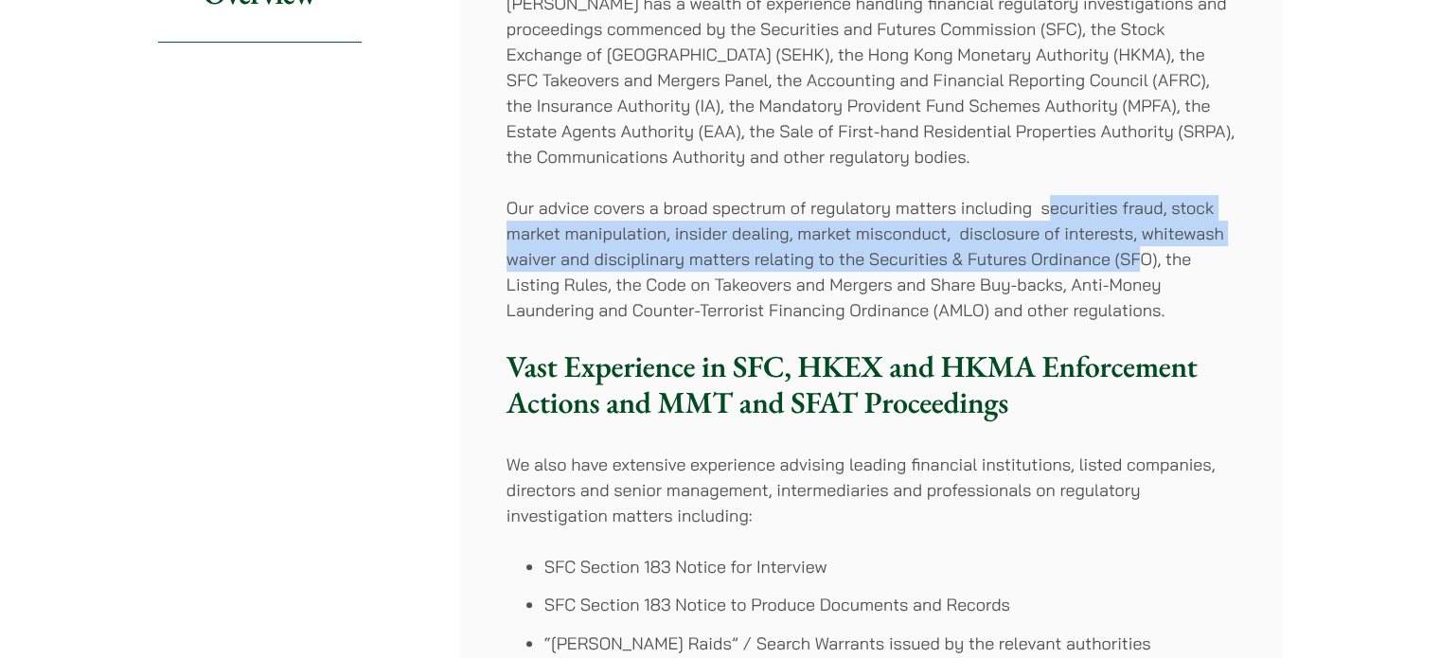
drag, startPoint x: 1050, startPoint y: 212, endPoint x: 1137, endPoint y: 253, distance: 96.2
click at [1137, 253] on p "Our advice covers a broad spectrum of regulatory matters including securities f…" at bounding box center [872, 259] width 731 height 128
click at [1068, 201] on p "Our advice covers a broad spectrum of regulatory matters including securities f…" at bounding box center [872, 259] width 731 height 128
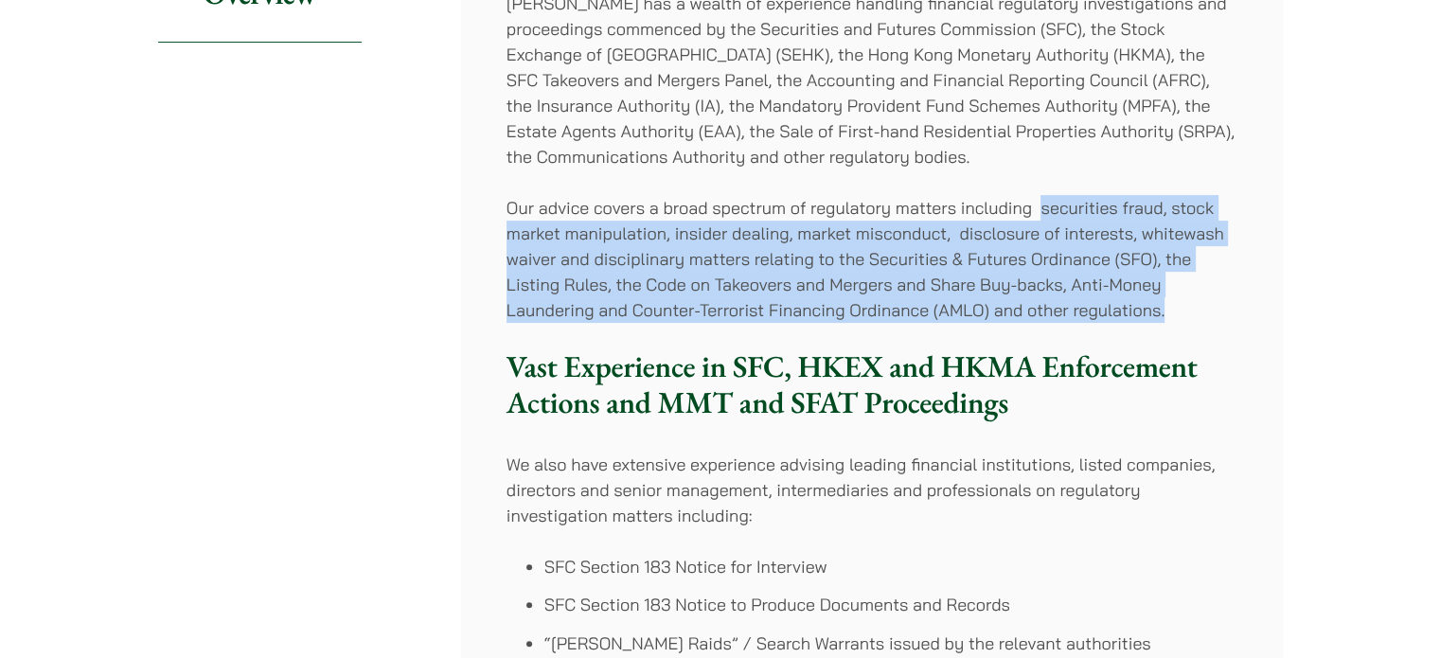
drag, startPoint x: 1042, startPoint y: 208, endPoint x: 1191, endPoint y: 310, distance: 180.7
click at [1191, 310] on p "Our advice covers a broad spectrum of regulatory matters including securities f…" at bounding box center [872, 259] width 731 height 128
copy p "securities fraud, stock market manipulation, insider dealing, market misconduct…"
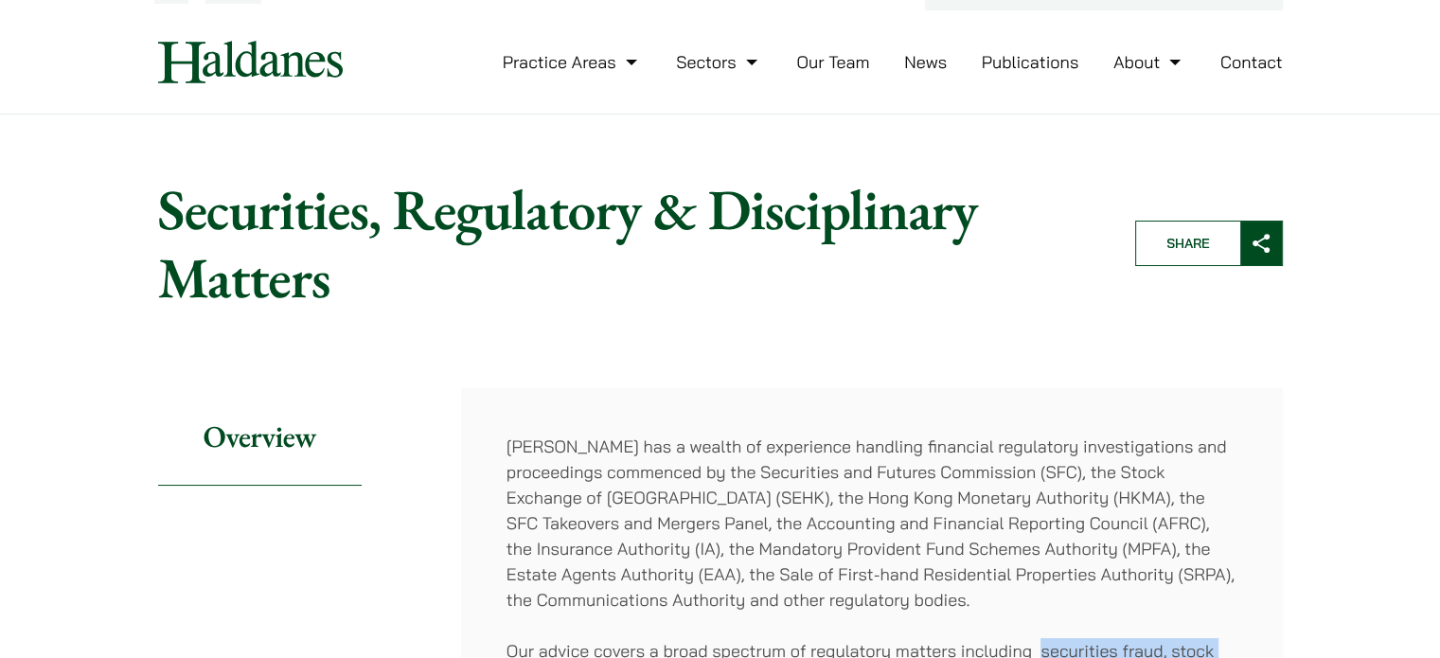
scroll to position [0, 0]
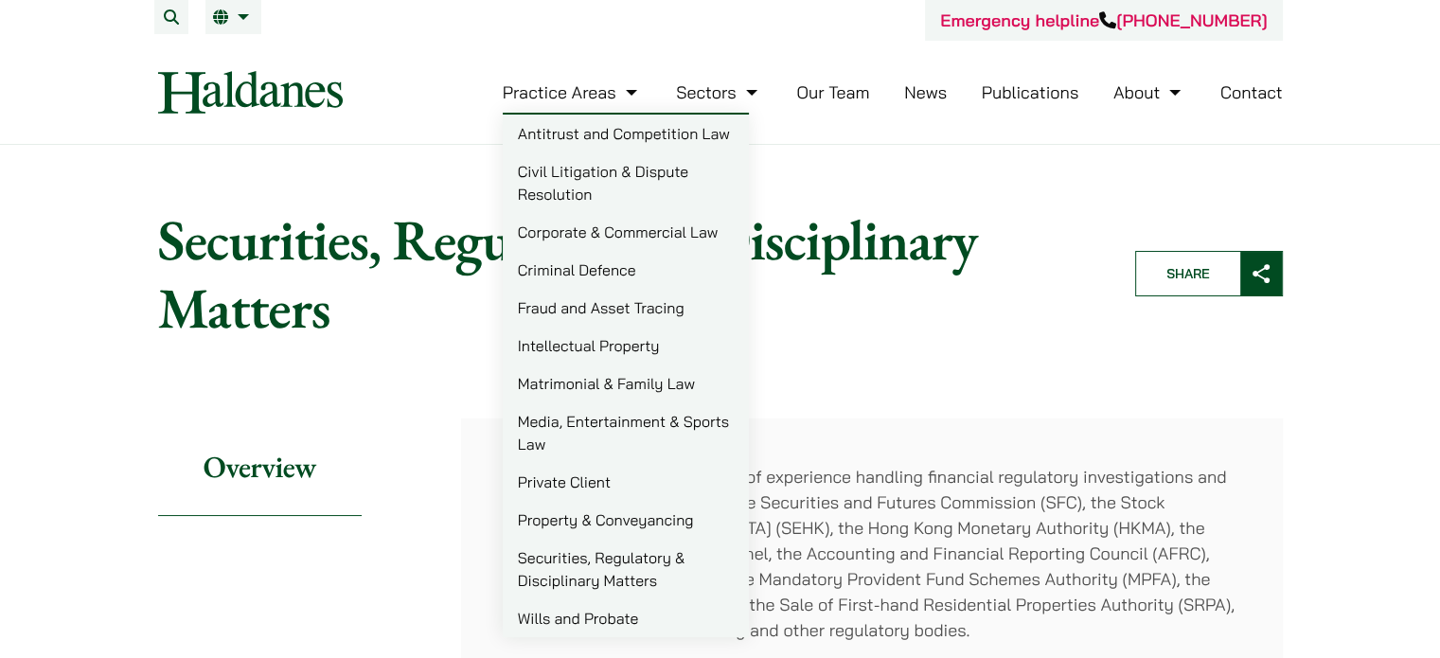
click at [619, 614] on link "Wills and Probate" at bounding box center [626, 618] width 246 height 38
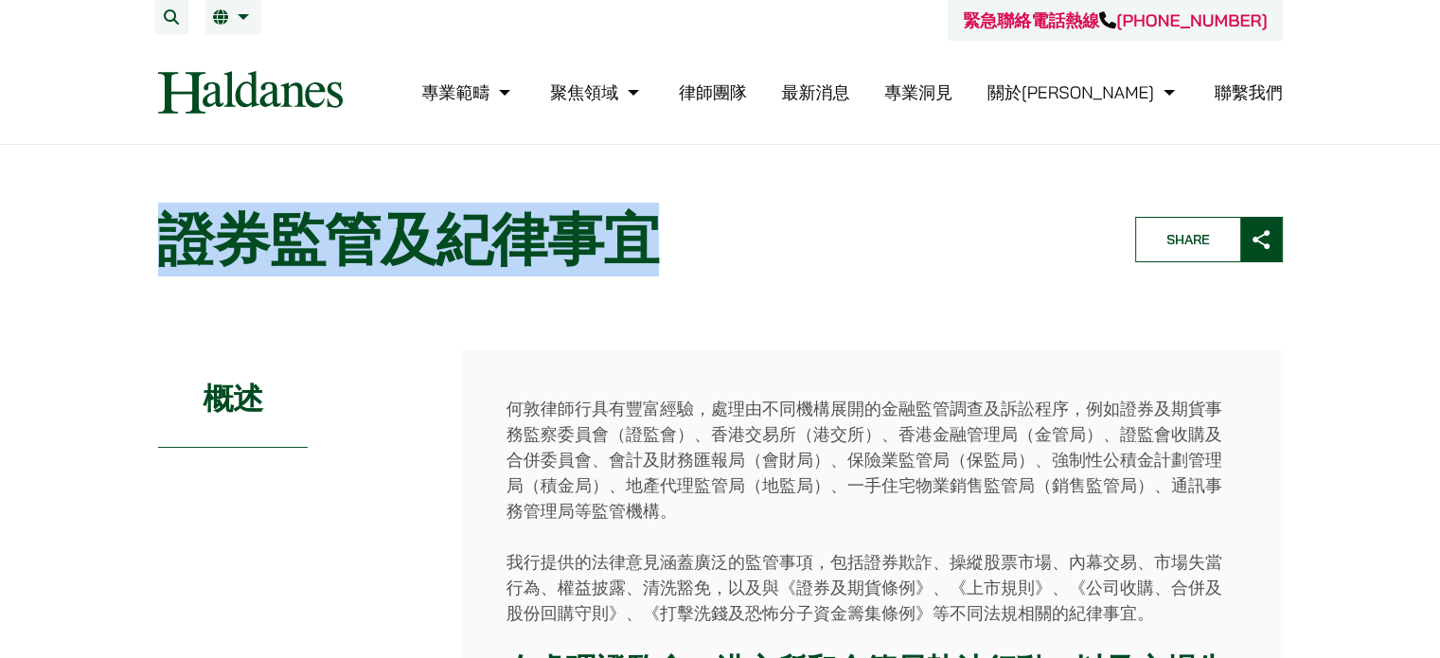
drag, startPoint x: 175, startPoint y: 220, endPoint x: 676, endPoint y: 246, distance: 501.6
click at [676, 246] on h1 "證券監管及紀律事宜" at bounding box center [630, 239] width 945 height 68
copy h1 "證券監管及紀律事宜"
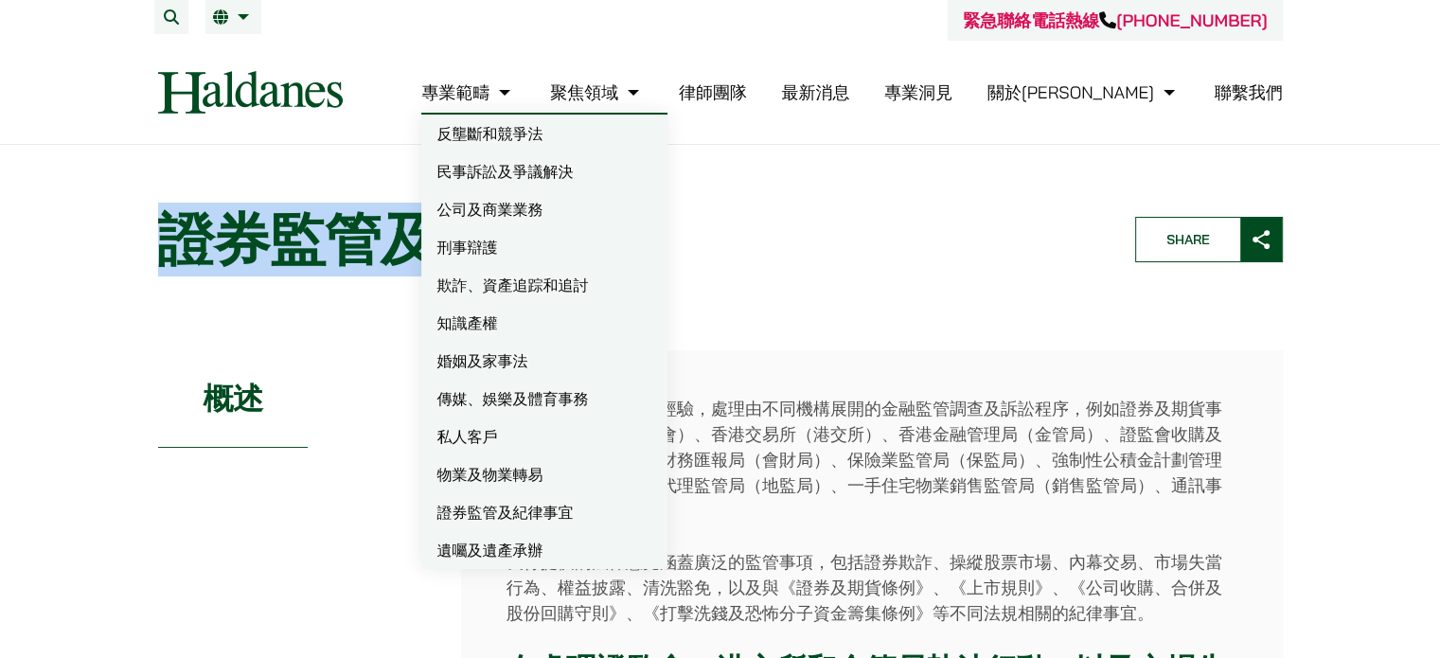
click at [515, 82] on link "專業範疇" at bounding box center [468, 92] width 94 height 22
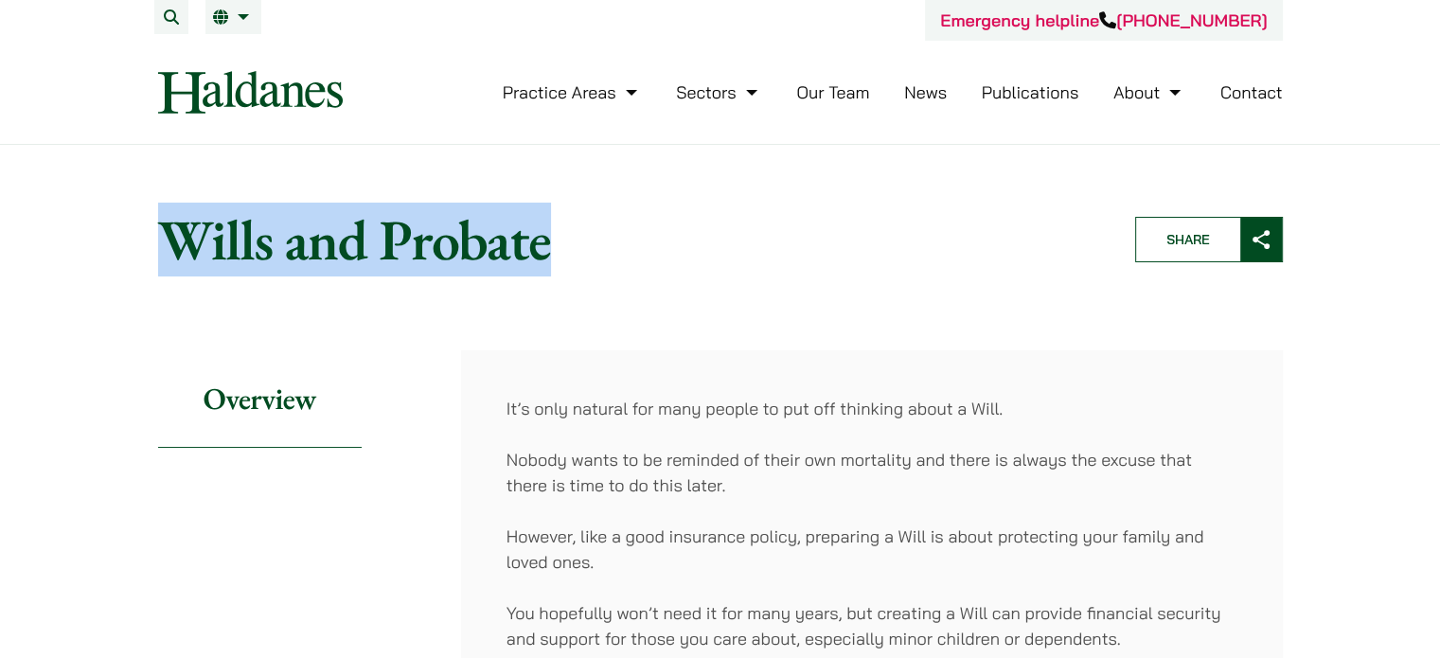
drag, startPoint x: 163, startPoint y: 235, endPoint x: 577, endPoint y: 257, distance: 414.4
click at [577, 257] on h1 "Wills and Probate" at bounding box center [630, 239] width 945 height 68
copy h1 "Wills and Probate"
click at [917, 95] on link "News" at bounding box center [925, 92] width 43 height 22
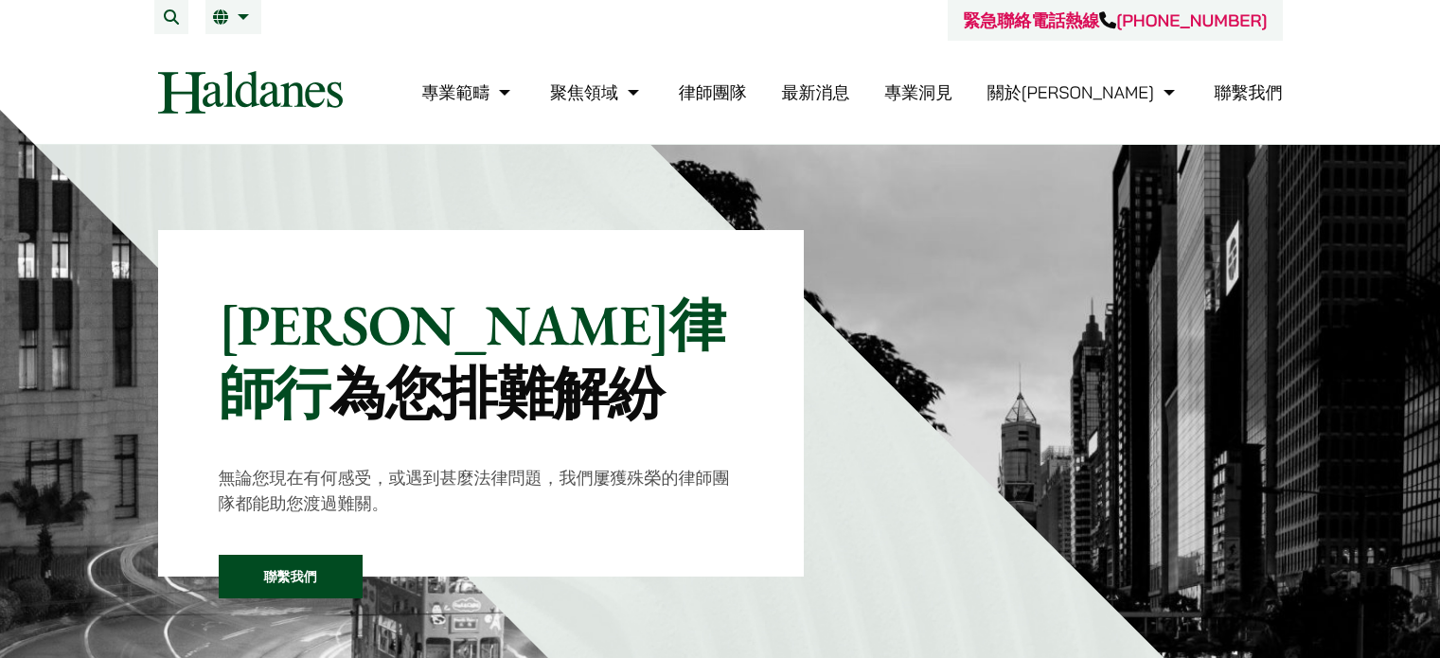
scroll to position [1065, 0]
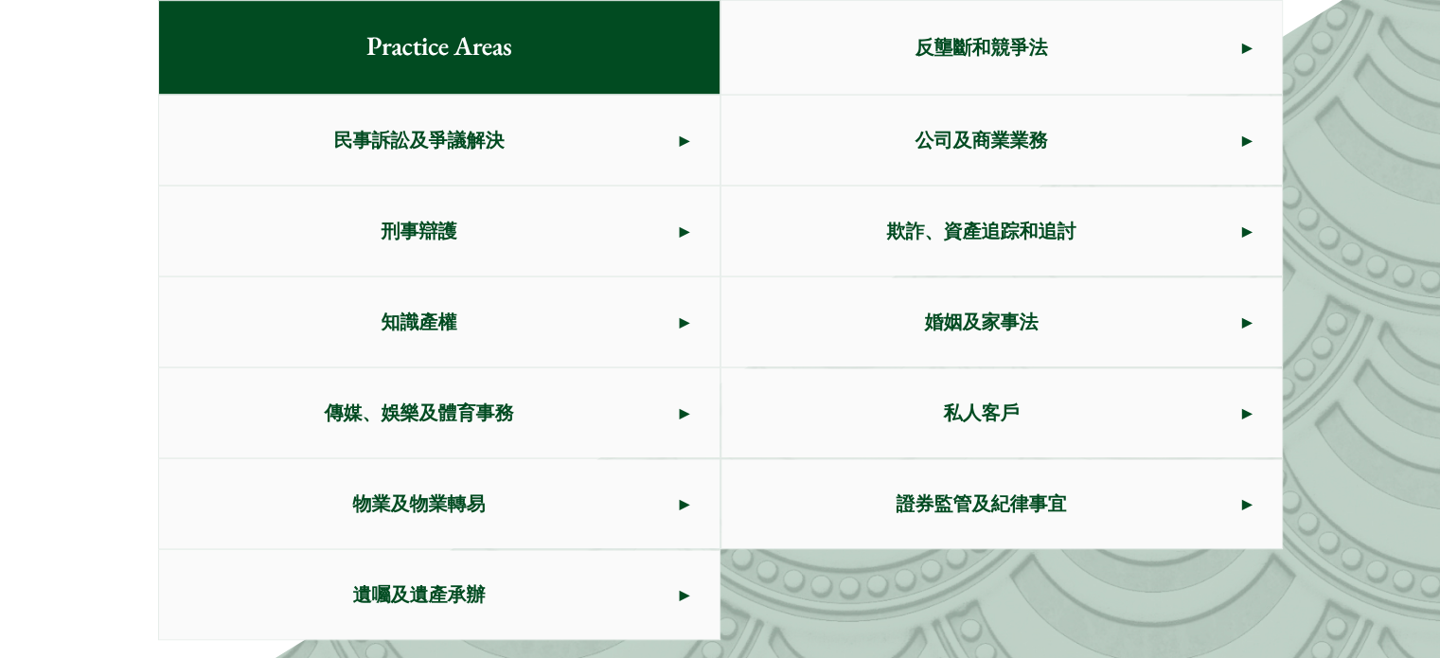
click at [424, 601] on span "遺囑及遺產承辦" at bounding box center [419, 594] width 521 height 89
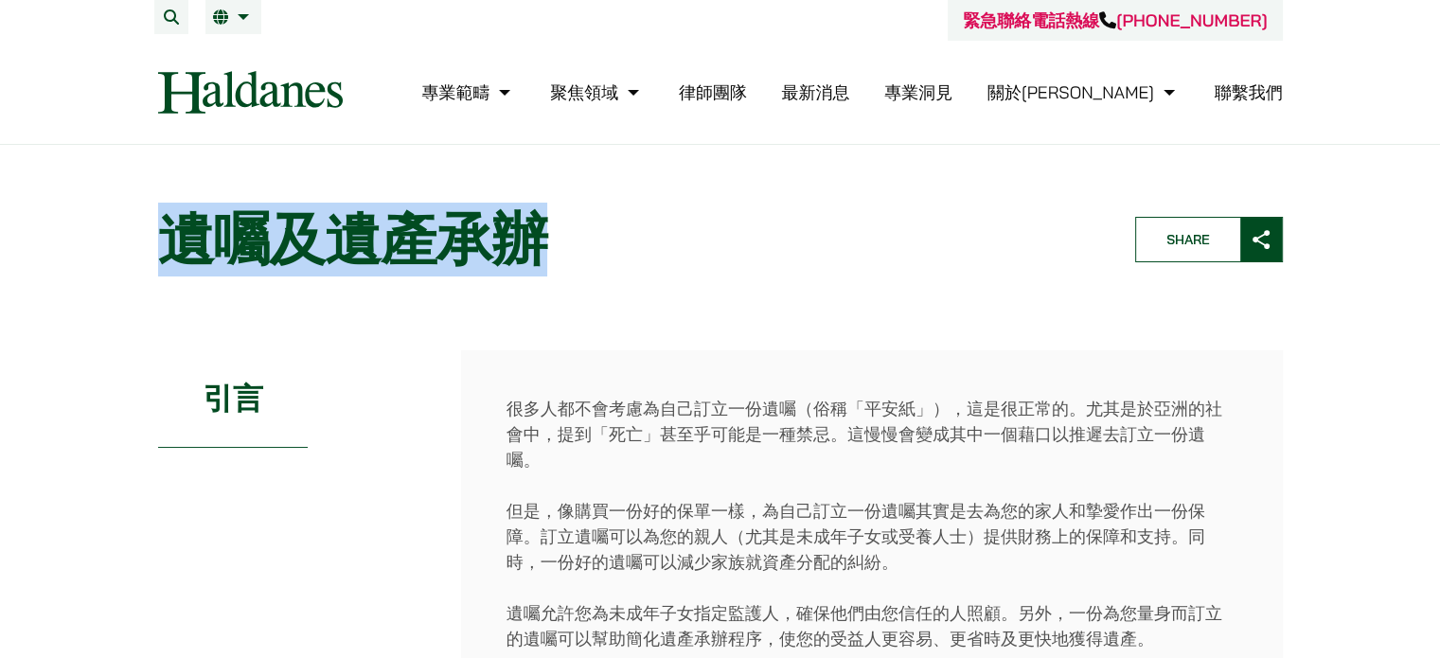
drag, startPoint x: 158, startPoint y: 246, endPoint x: 539, endPoint y: 245, distance: 380.6
click at [539, 245] on header "Home » Practice Areas » 遺囑及遺產承辦 遺囑及遺產承辦 Share" at bounding box center [720, 239] width 1157 height 100
copy h1 "遺囑及遺產承辦"
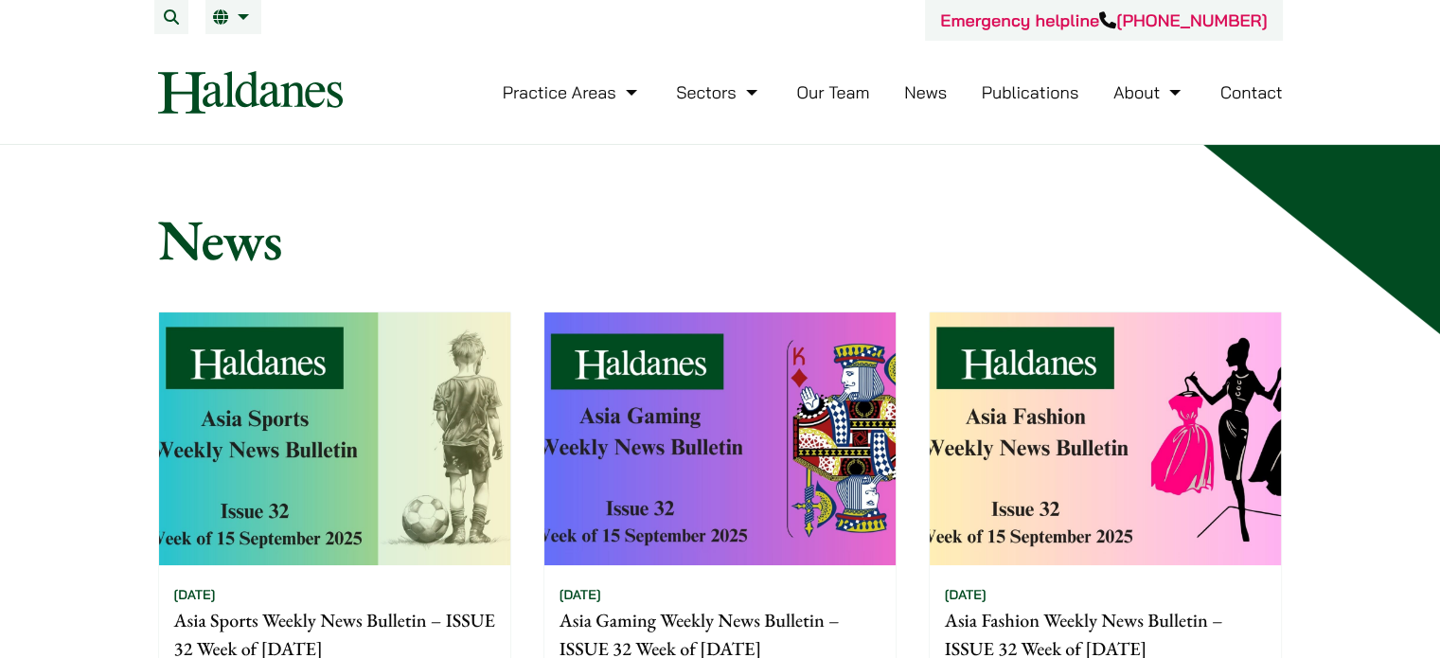
scroll to position [473, 0]
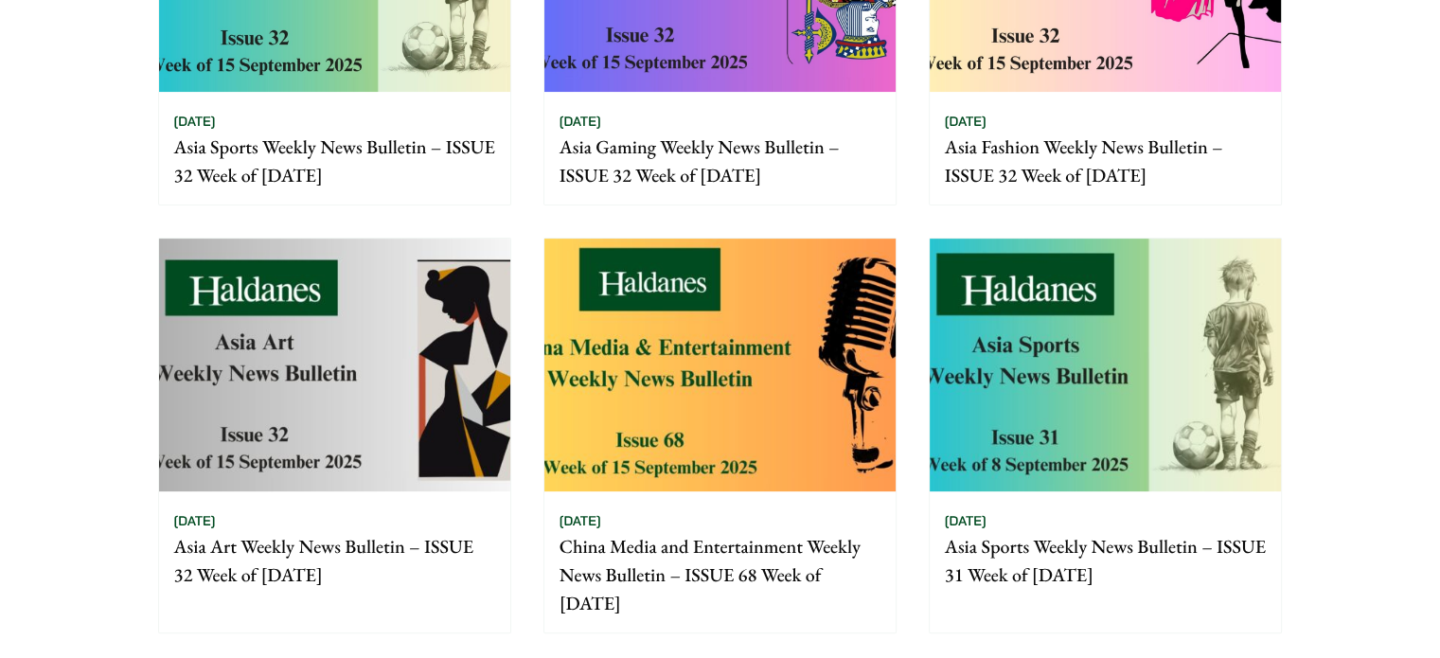
click at [287, 154] on p "Asia Sports Weekly News Bulletin – ISSUE 32 Week of [DATE]" at bounding box center [334, 161] width 321 height 57
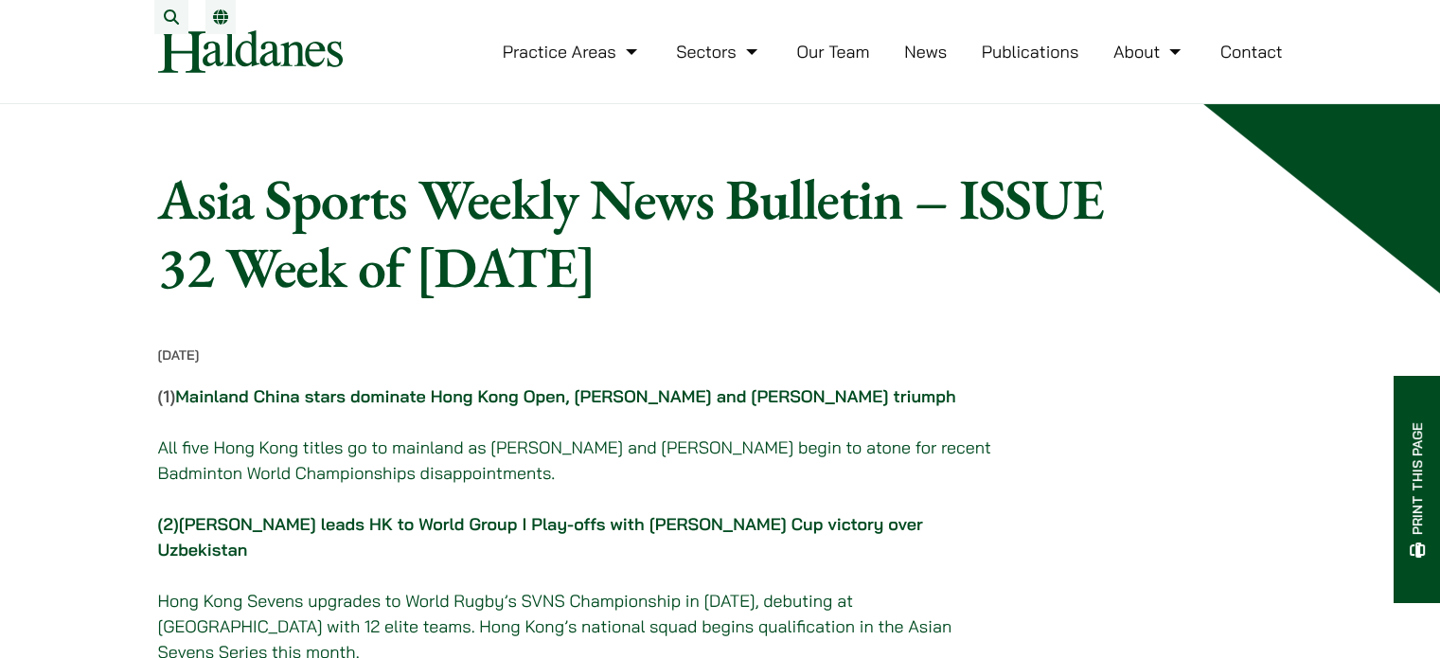
click at [1055, 62] on link "Publications" at bounding box center [1031, 52] width 98 height 22
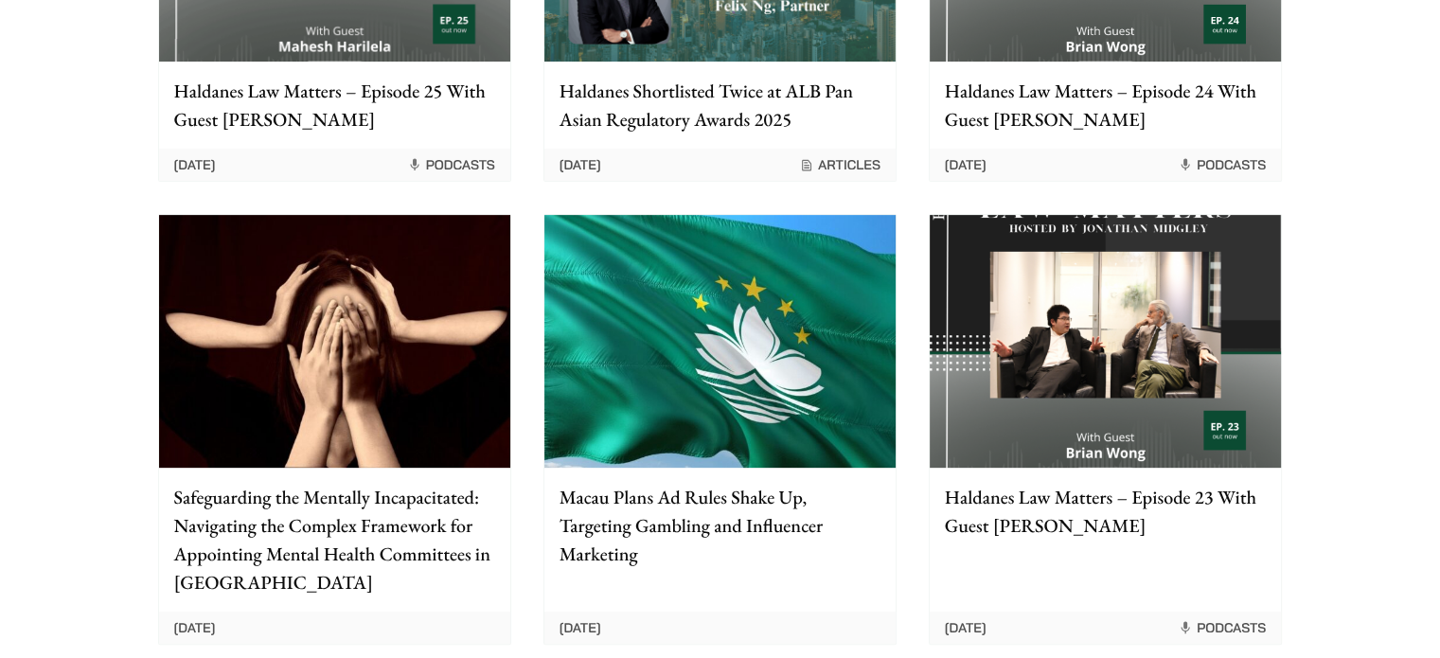
scroll to position [473, 0]
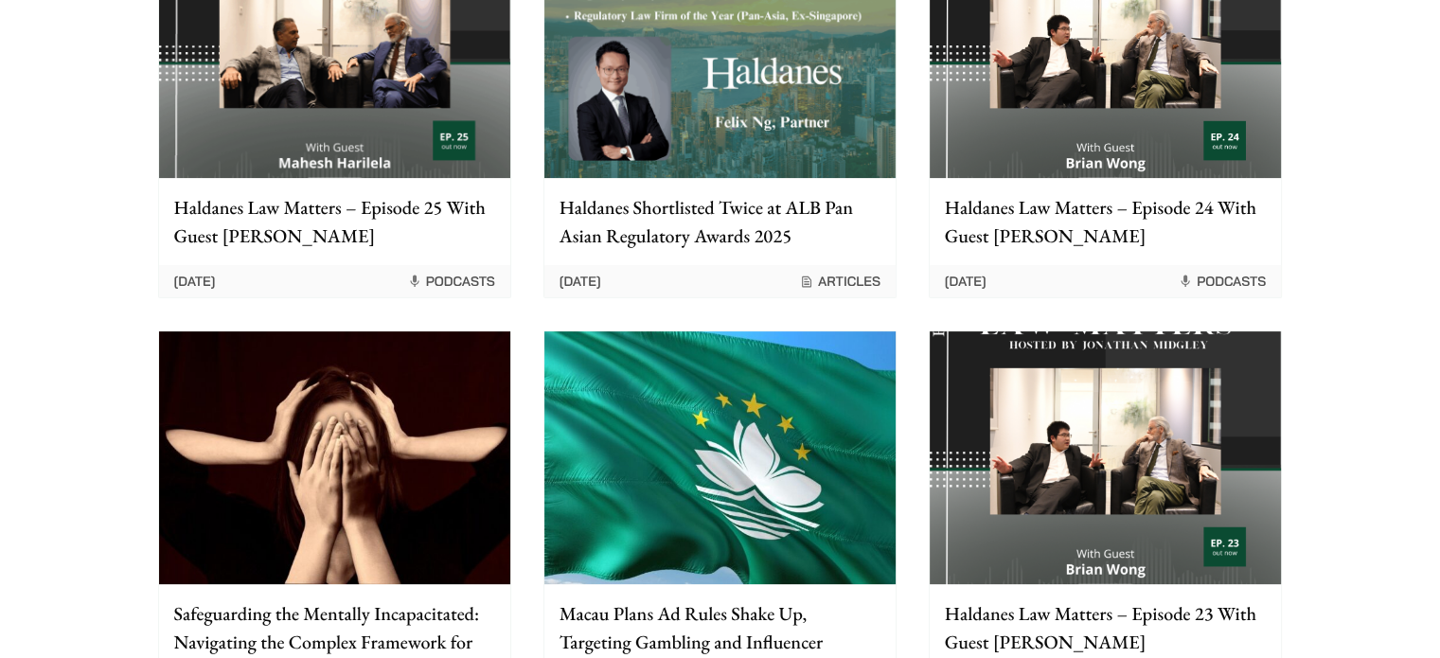
click at [706, 236] on p "Haldanes Shortlisted Twice at ALB Pan Asian Regulatory Awards 2025" at bounding box center [720, 221] width 321 height 57
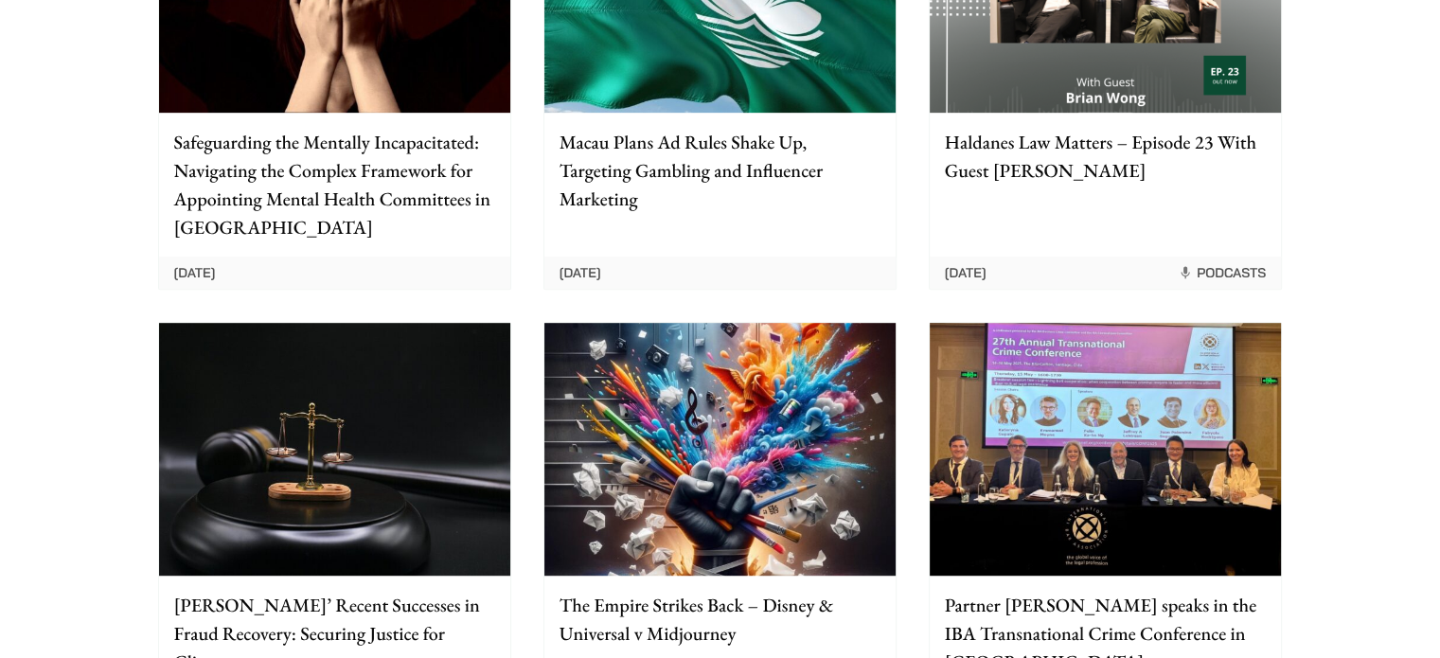
scroll to position [1136, 0]
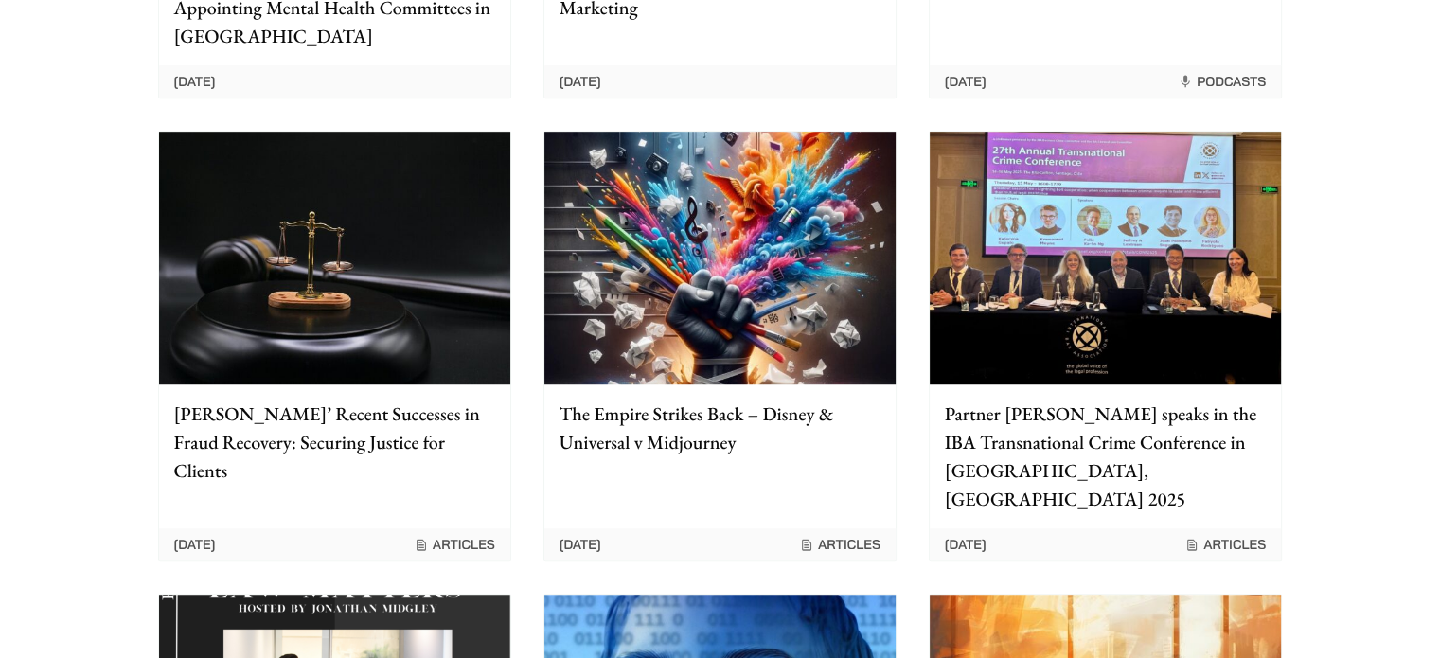
click at [1155, 351] on img at bounding box center [1105, 258] width 351 height 253
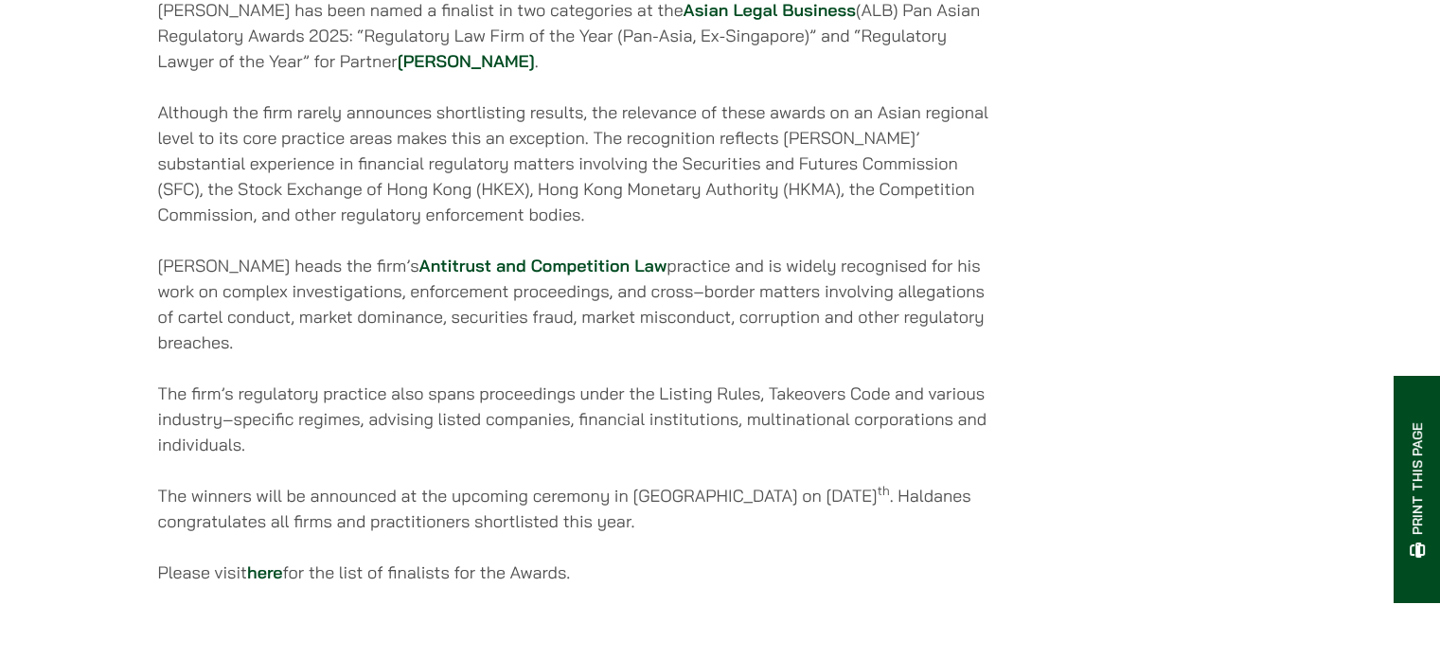
scroll to position [947, 0]
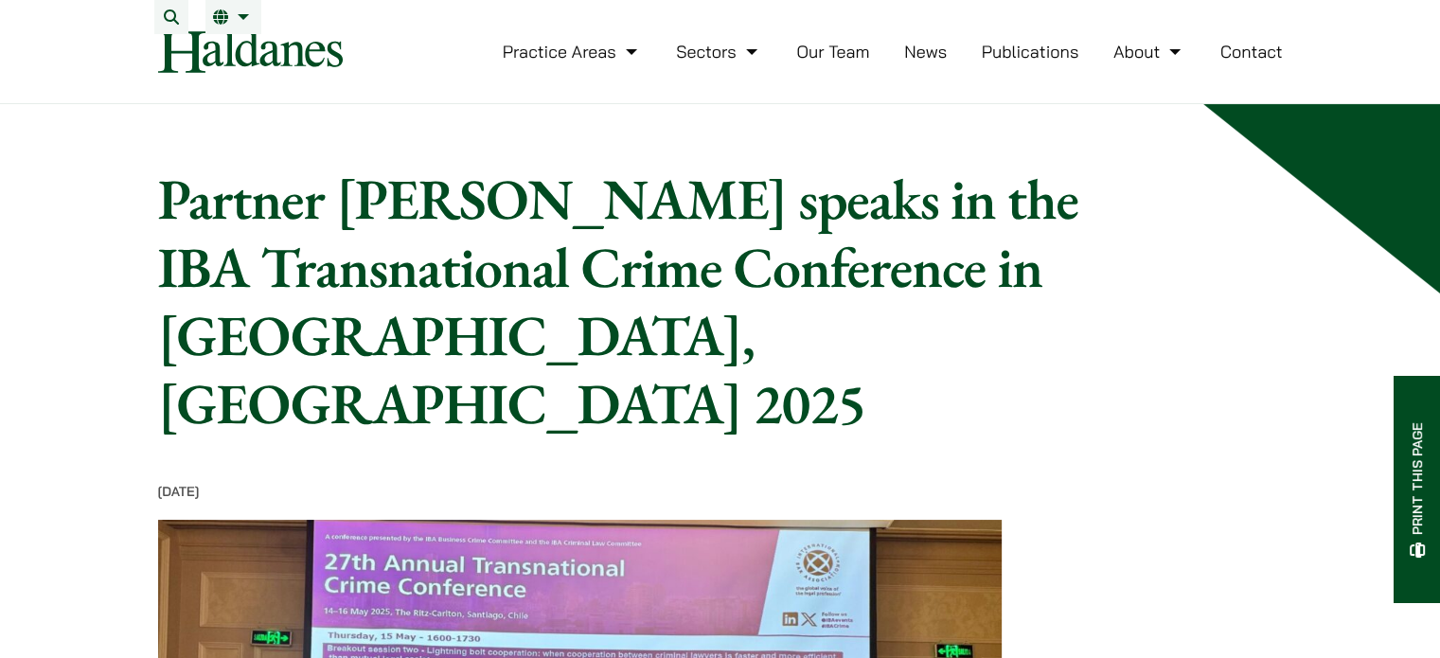
click at [1056, 62] on link "Publications" at bounding box center [1031, 52] width 98 height 22
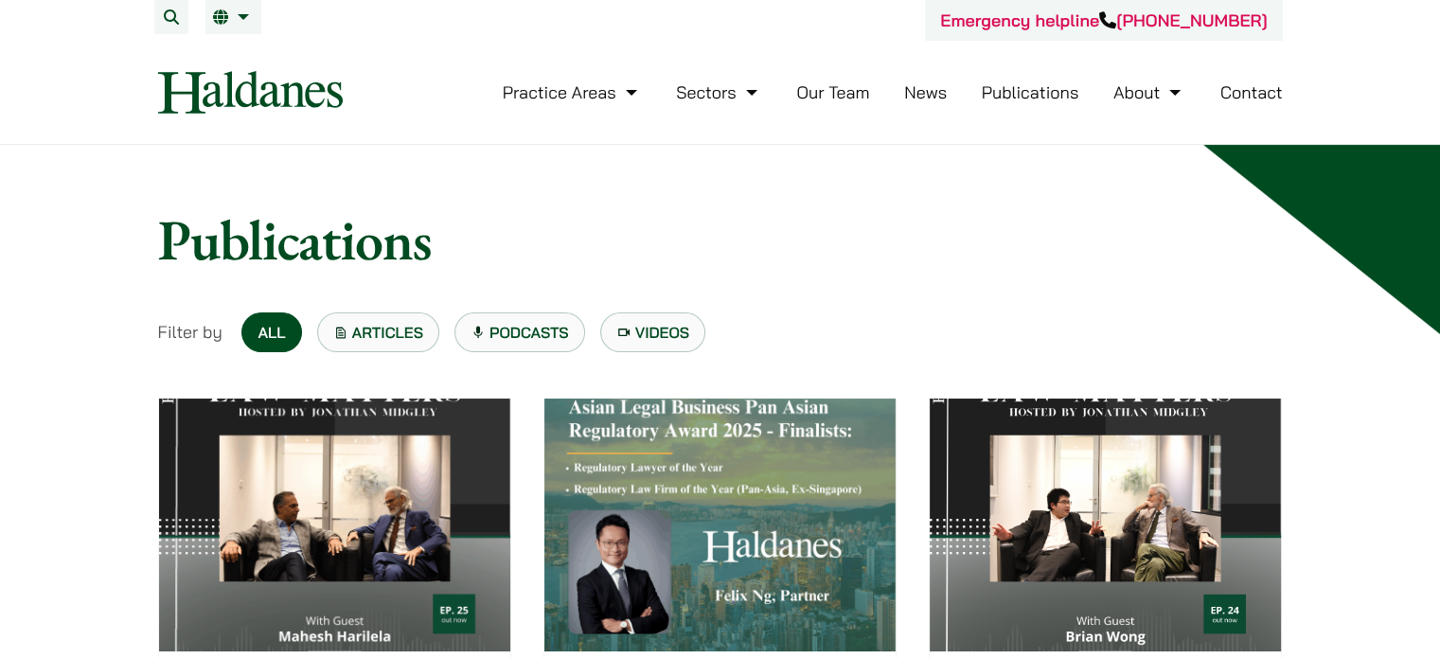
click at [674, 326] on link "Videos" at bounding box center [653, 332] width 106 height 40
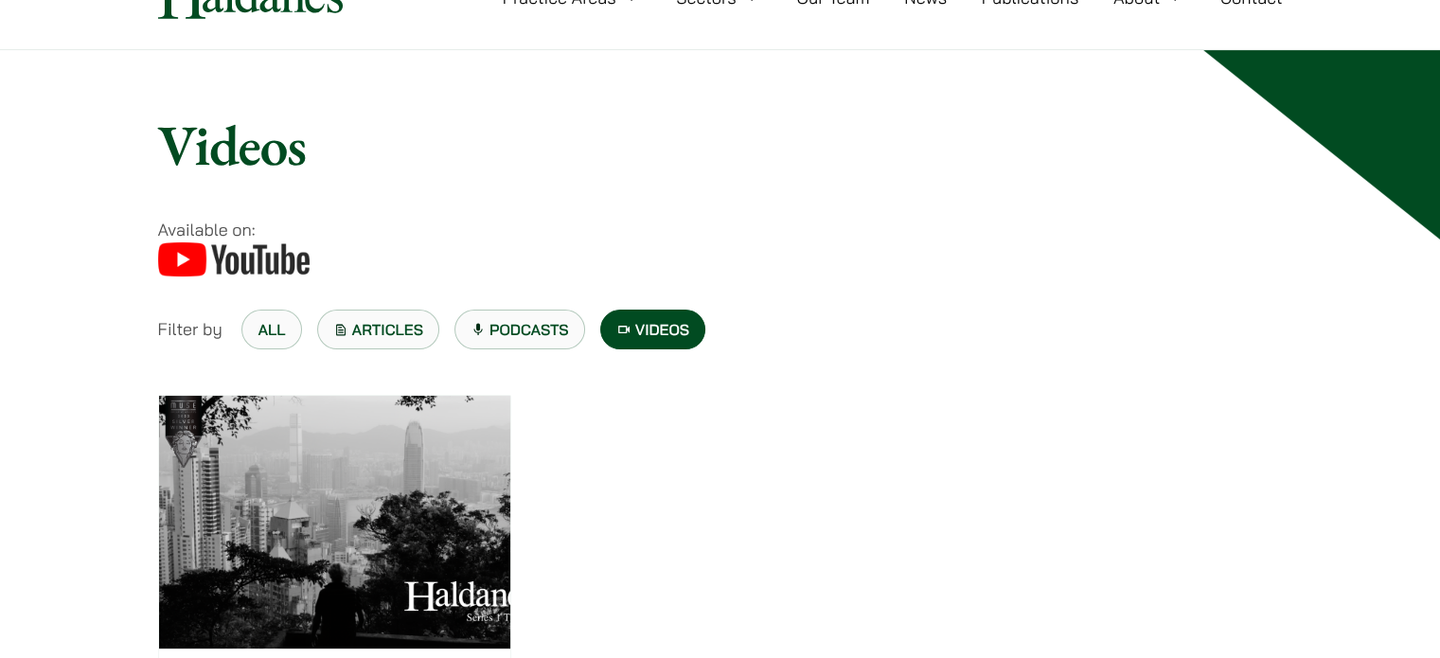
scroll to position [95, 0]
click at [524, 332] on link "Podcasts" at bounding box center [519, 330] width 131 height 40
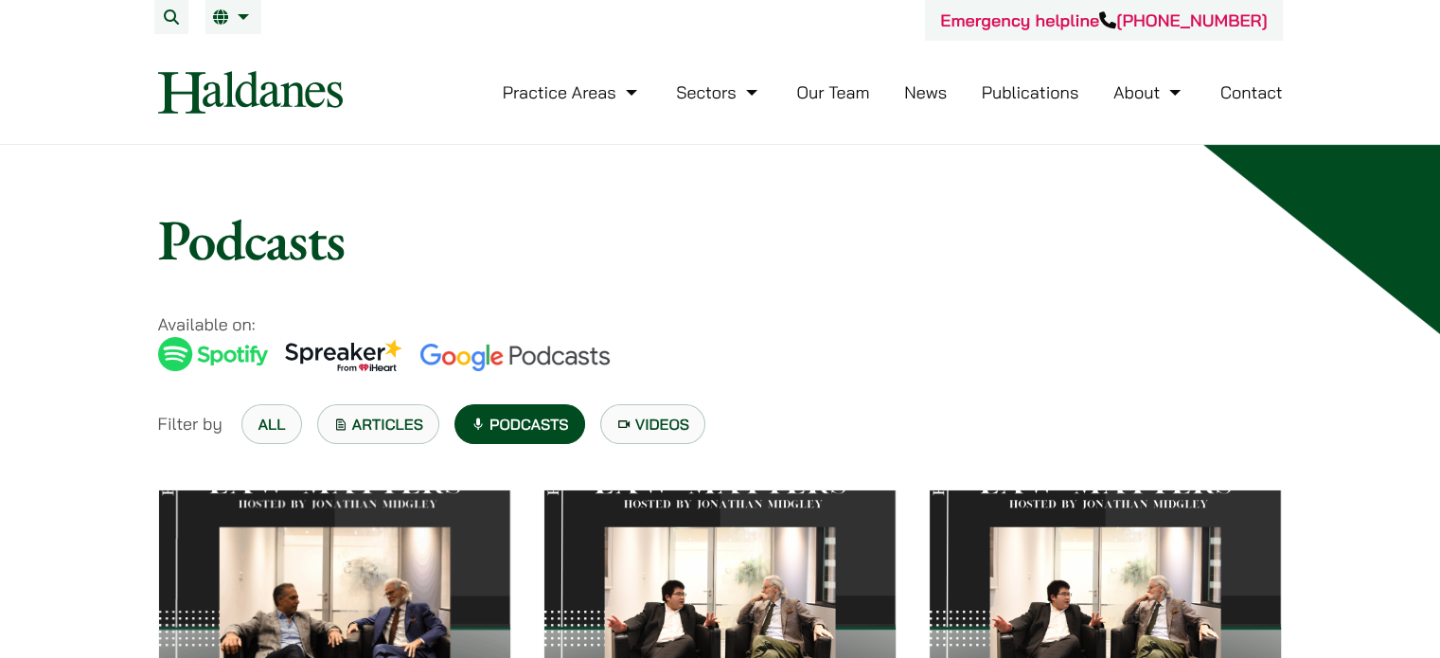
click at [380, 419] on link "Articles" at bounding box center [378, 424] width 123 height 40
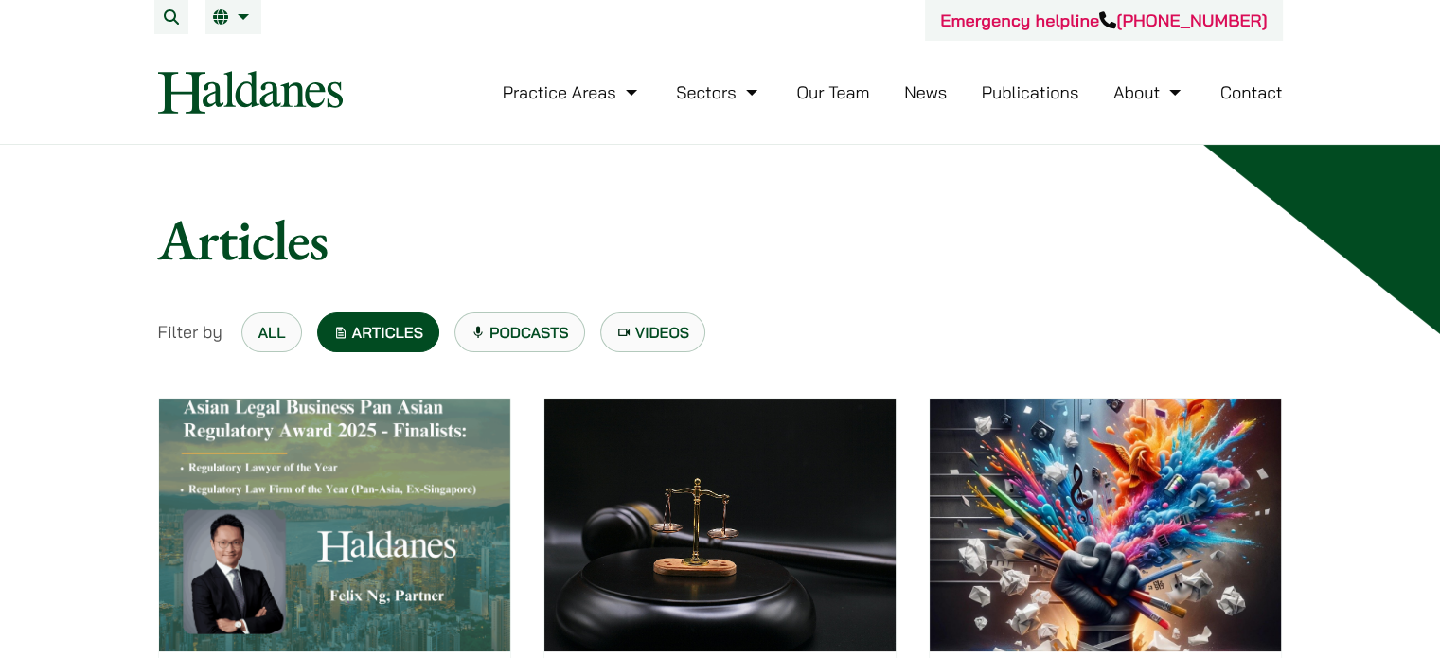
click at [924, 90] on link "News" at bounding box center [925, 92] width 43 height 22
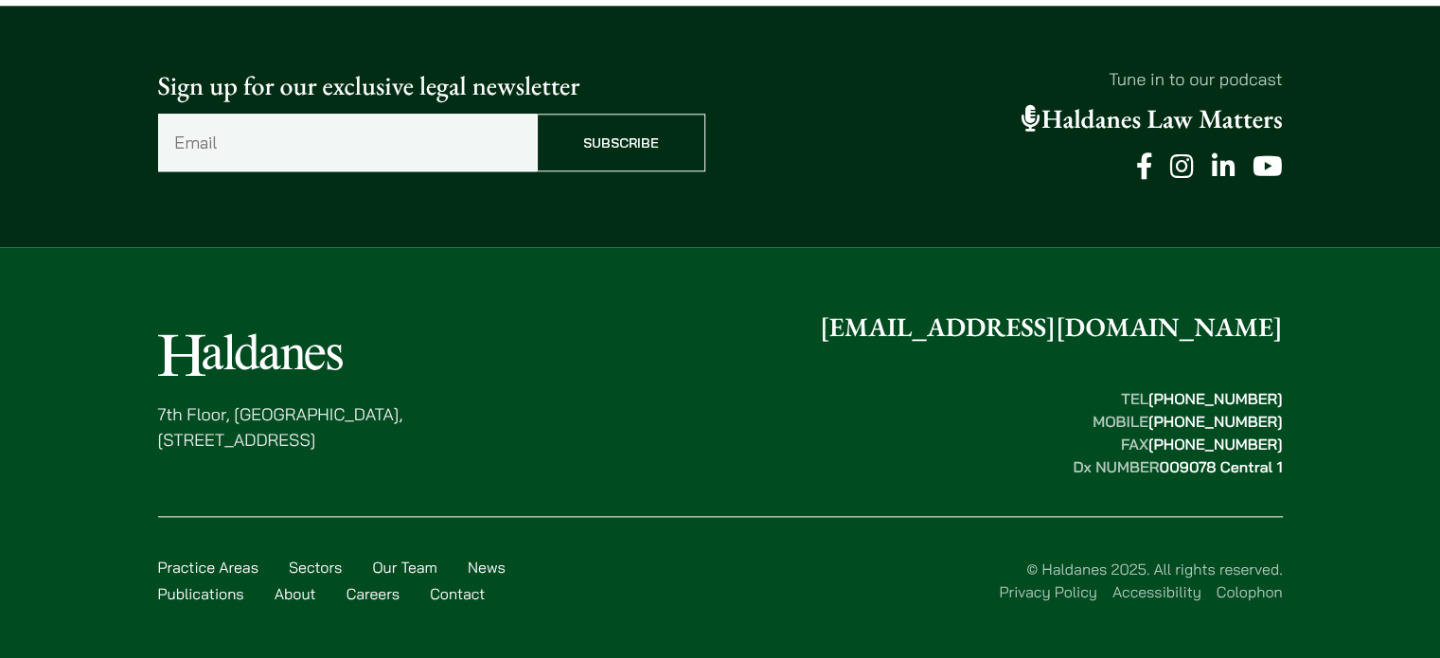
scroll to position [2083, 0]
